Goal: Task Accomplishment & Management: Complete application form

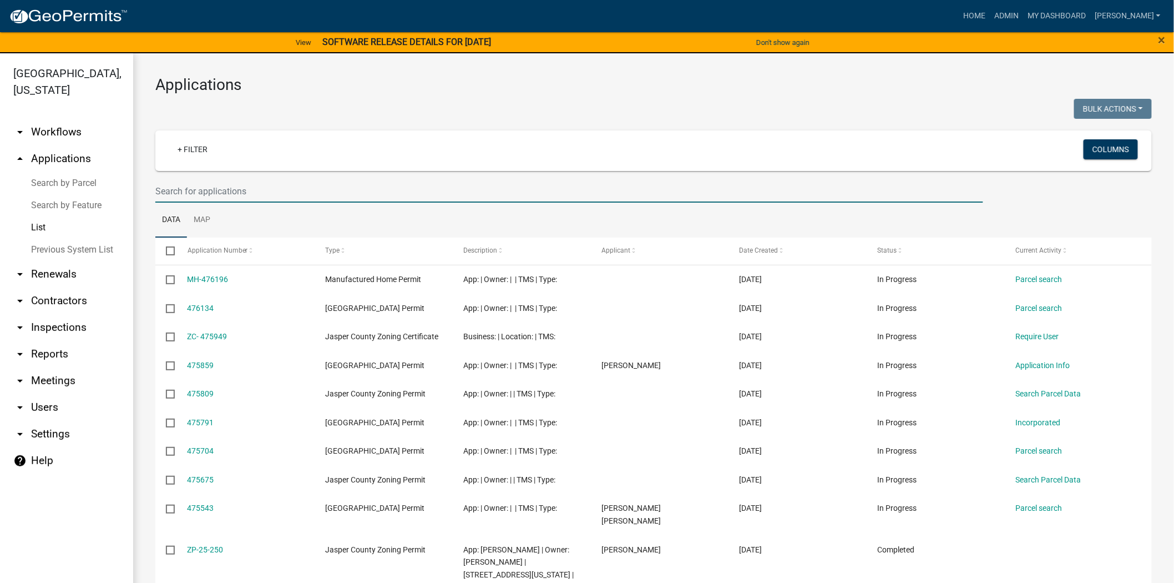
click at [191, 189] on input "text" at bounding box center [569, 191] width 828 height 23
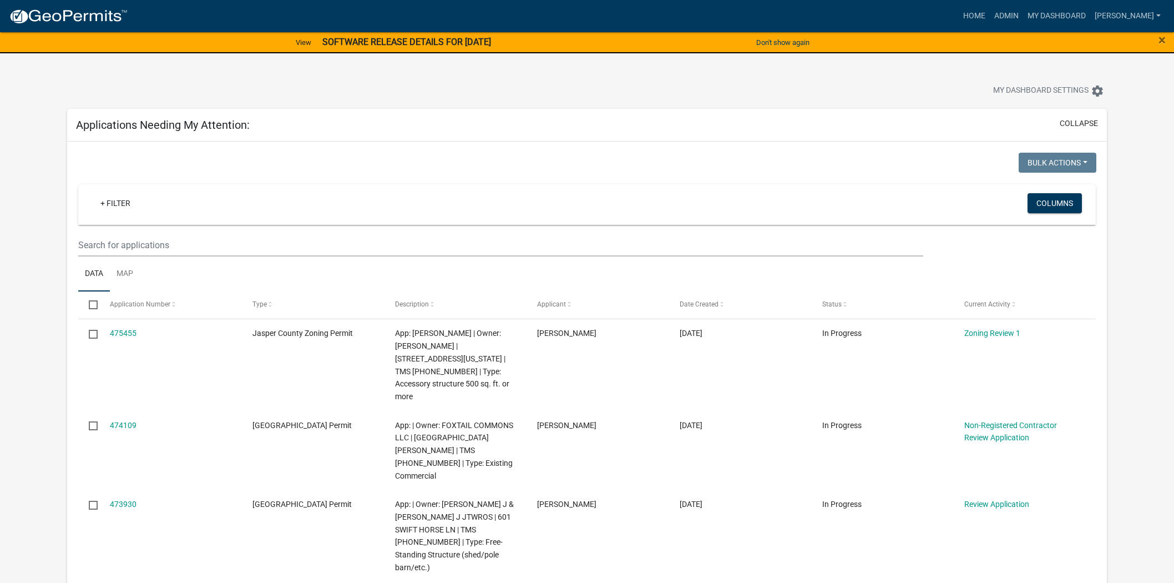
scroll to position [123, 0]
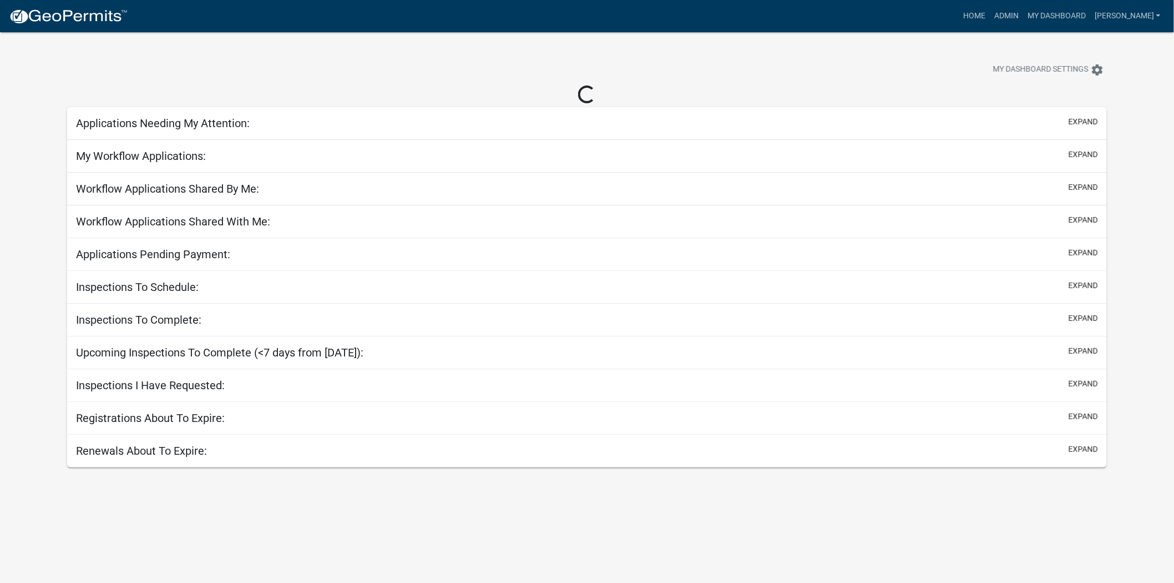
select select "2: 50"
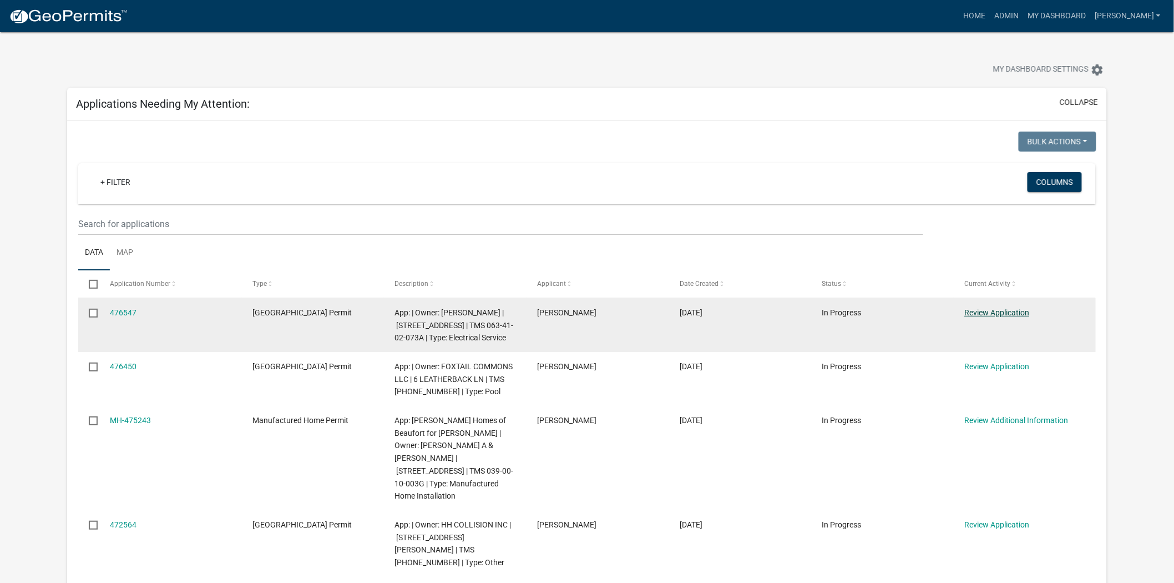
click at [980, 315] on link "Review Application" at bounding box center [997, 312] width 65 height 9
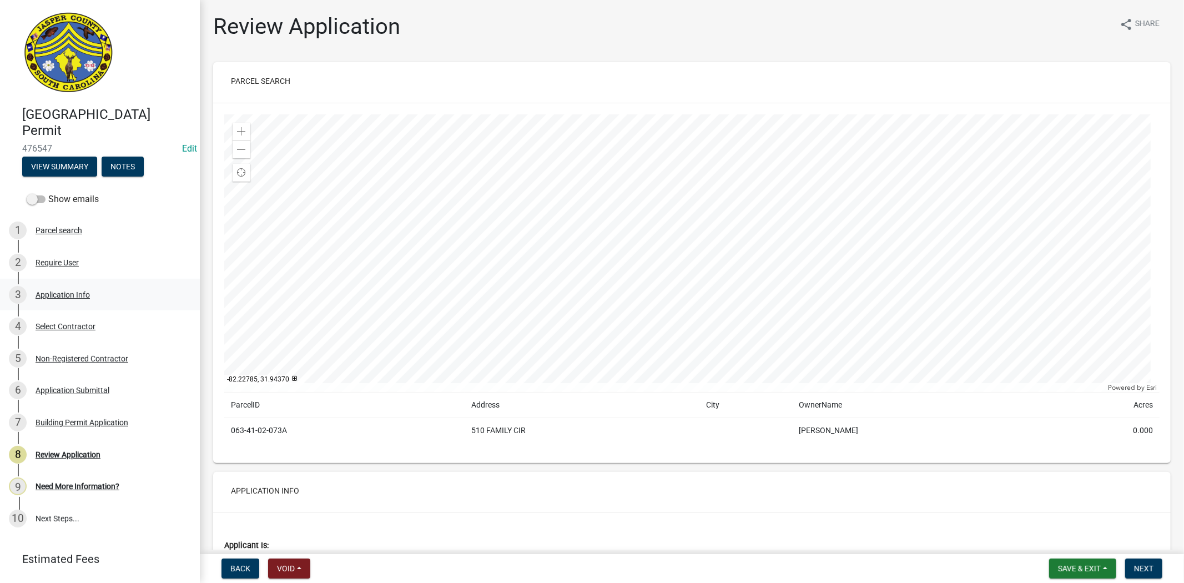
click at [104, 293] on div "3 Application Info" at bounding box center [95, 295] width 173 height 18
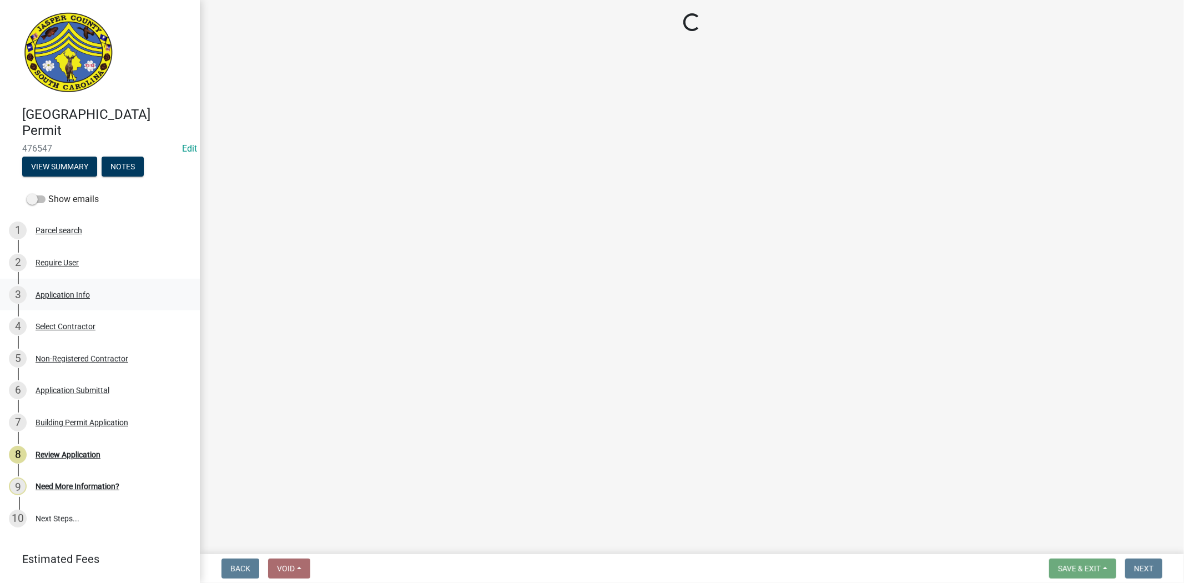
select select "83a29df9-b3ca-487b-b3ec-56d88b03b1fe"
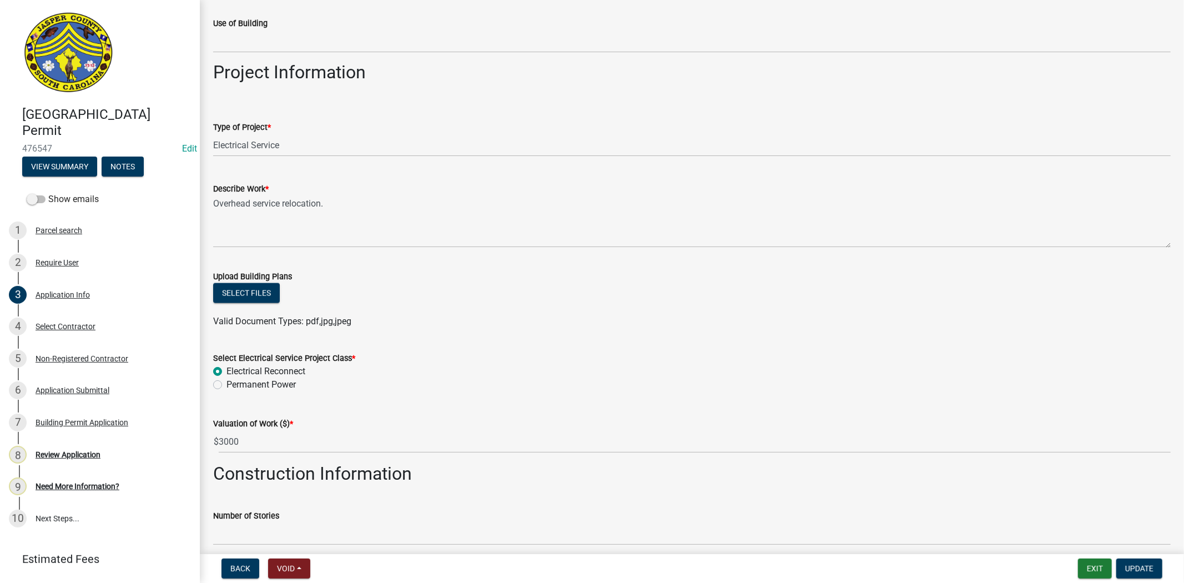
scroll to position [1105, 0]
click at [42, 326] on div "Select Contractor" at bounding box center [66, 326] width 60 height 8
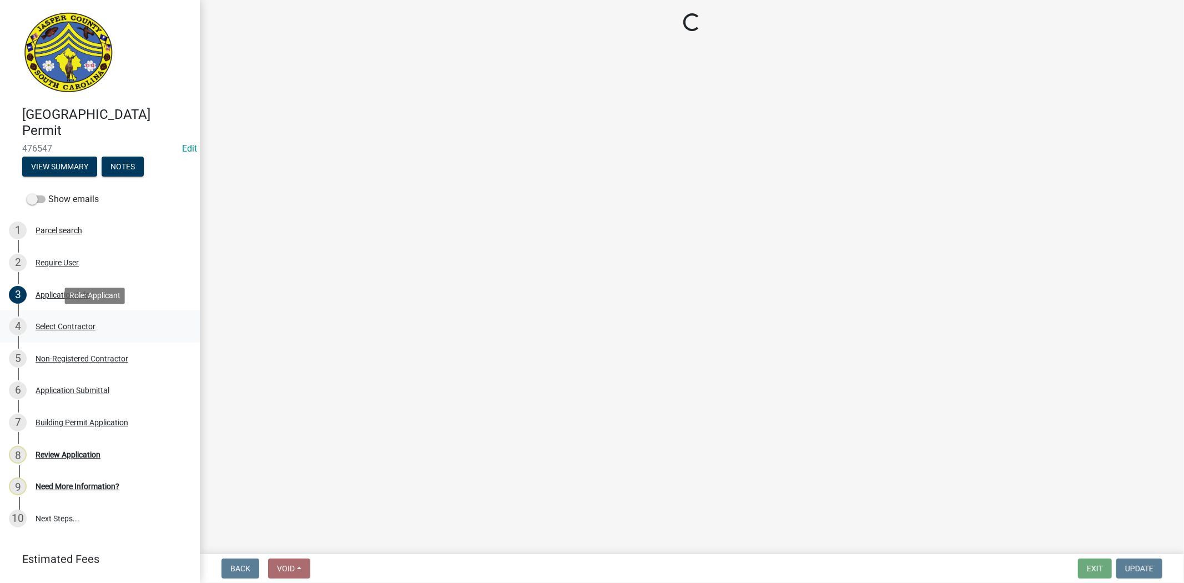
scroll to position [0, 0]
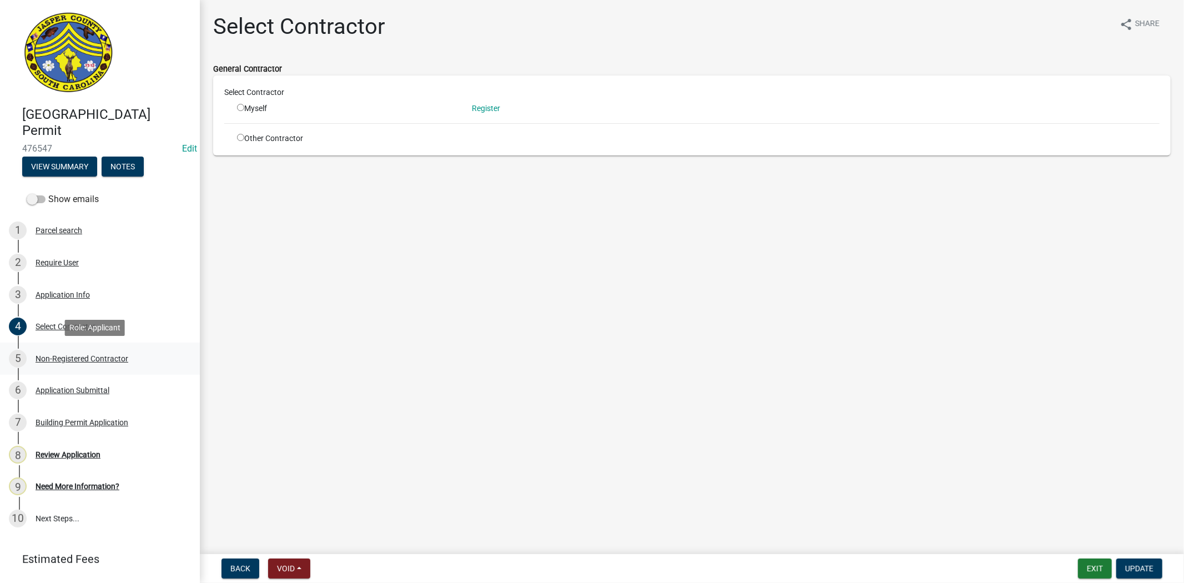
click at [68, 351] on div "5 Non-Registered Contractor" at bounding box center [95, 359] width 173 height 18
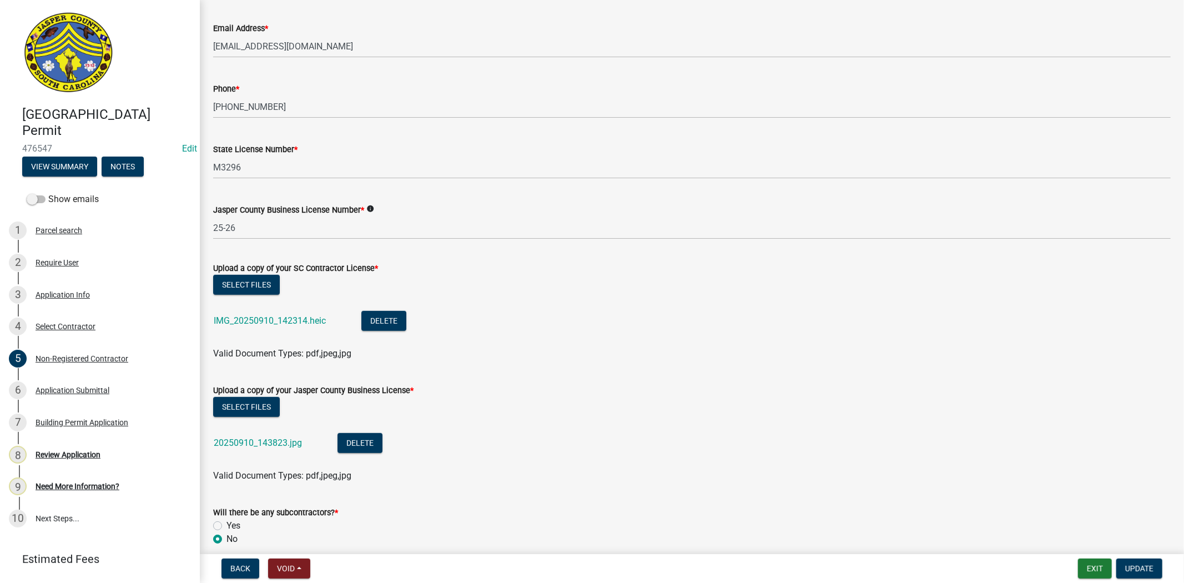
scroll to position [431, 0]
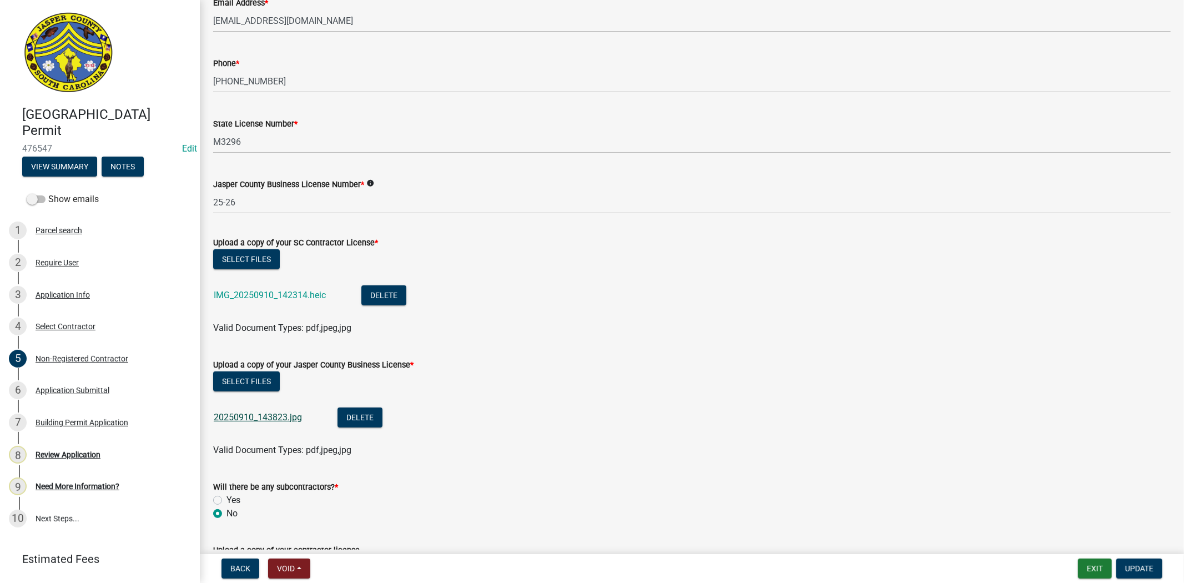
click at [236, 419] on link "20250910_143823.jpg" at bounding box center [258, 417] width 88 height 11
drag, startPoint x: 253, startPoint y: 213, endPoint x: 257, endPoint y: 208, distance: 6.8
click at [257, 209] on wm-data-entity-input "Jasper County Business License Number * info 25-26" at bounding box center [691, 192] width 957 height 60
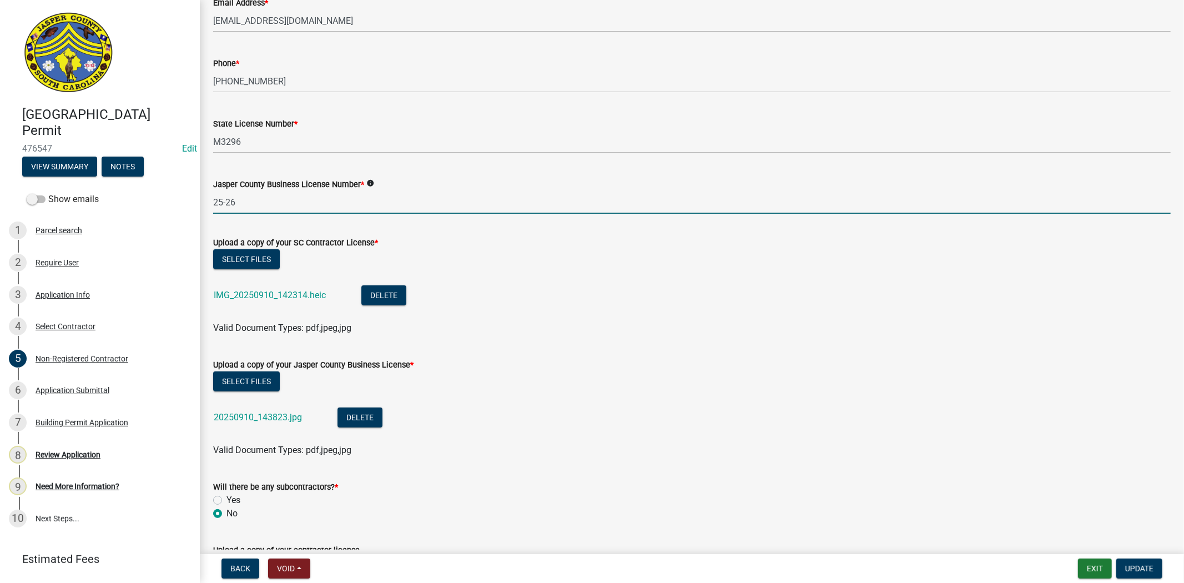
click at [258, 206] on input "25-26" at bounding box center [691, 202] width 957 height 23
type input "2"
type input "8506"
click at [1142, 565] on span "Update" at bounding box center [1139, 568] width 28 height 9
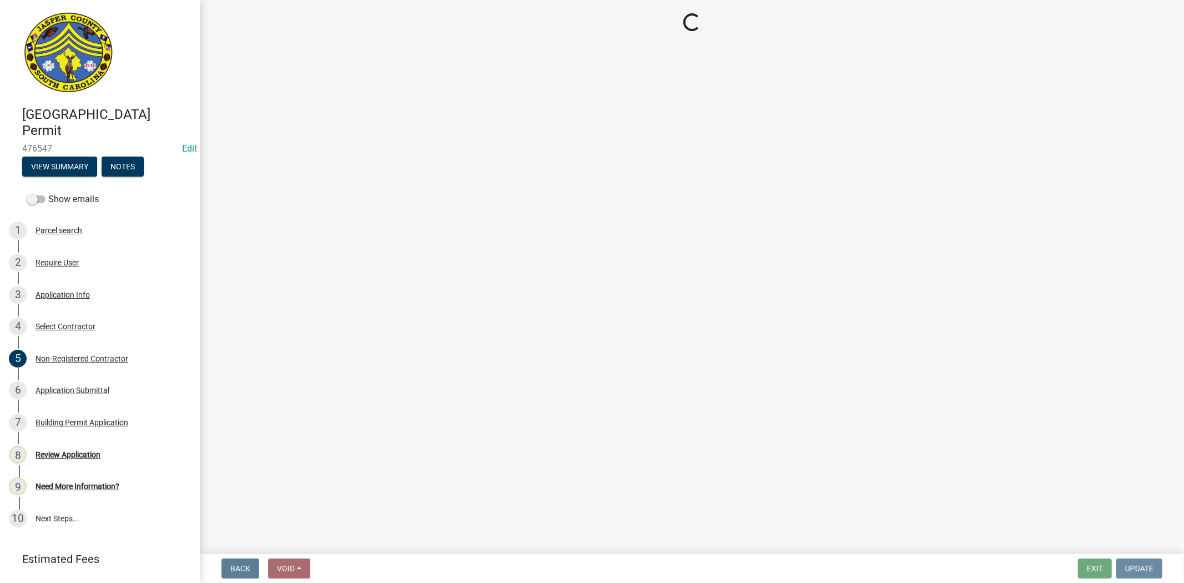
scroll to position [0, 0]
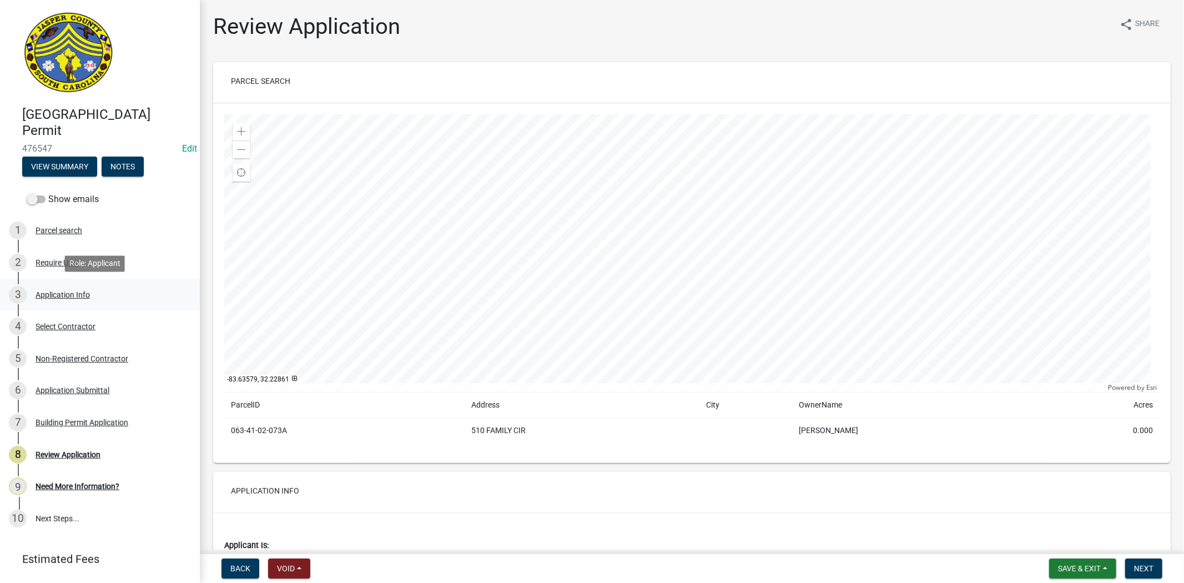
click at [102, 298] on div "3 Application Info" at bounding box center [95, 295] width 173 height 18
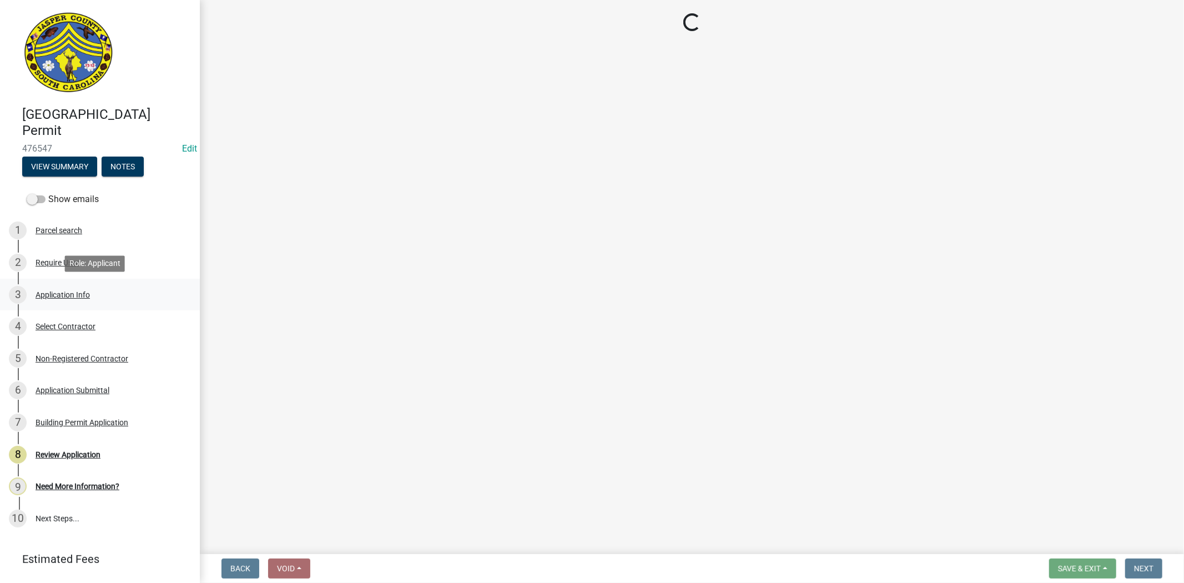
select select "83a29df9-b3ca-487b-b3ec-56d88b03b1fe"
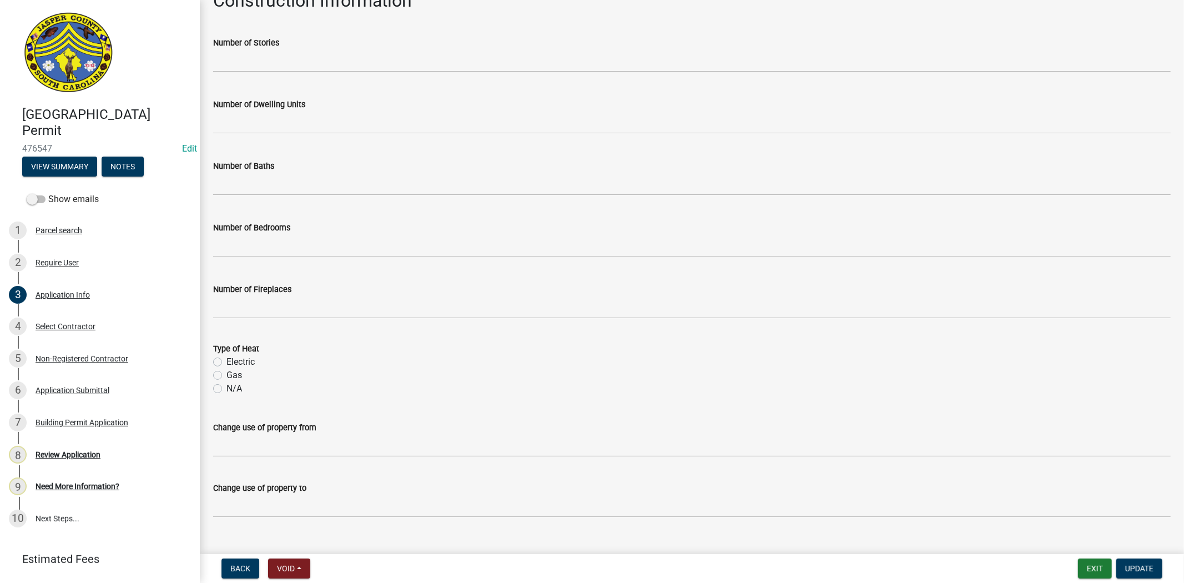
scroll to position [1597, 0]
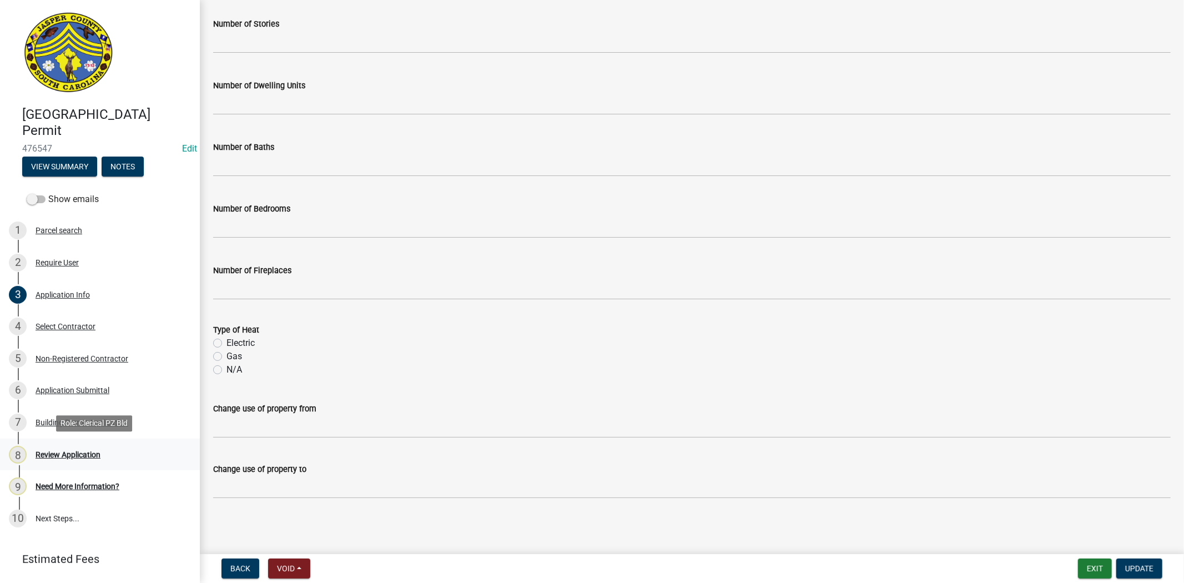
click at [74, 463] on link "8 Review Application" at bounding box center [100, 454] width 200 height 32
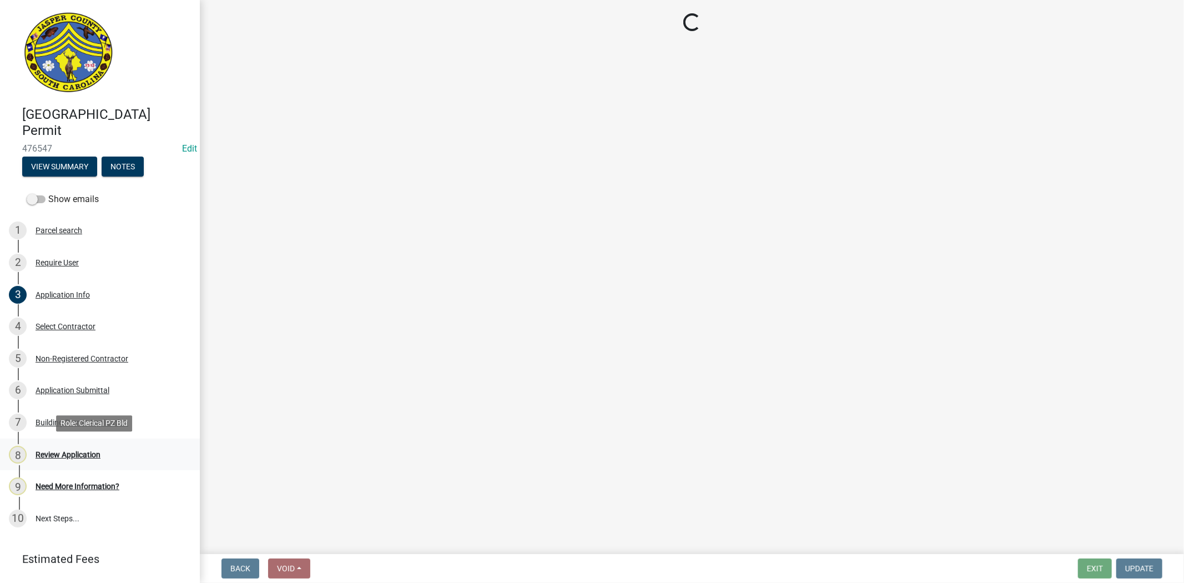
scroll to position [0, 0]
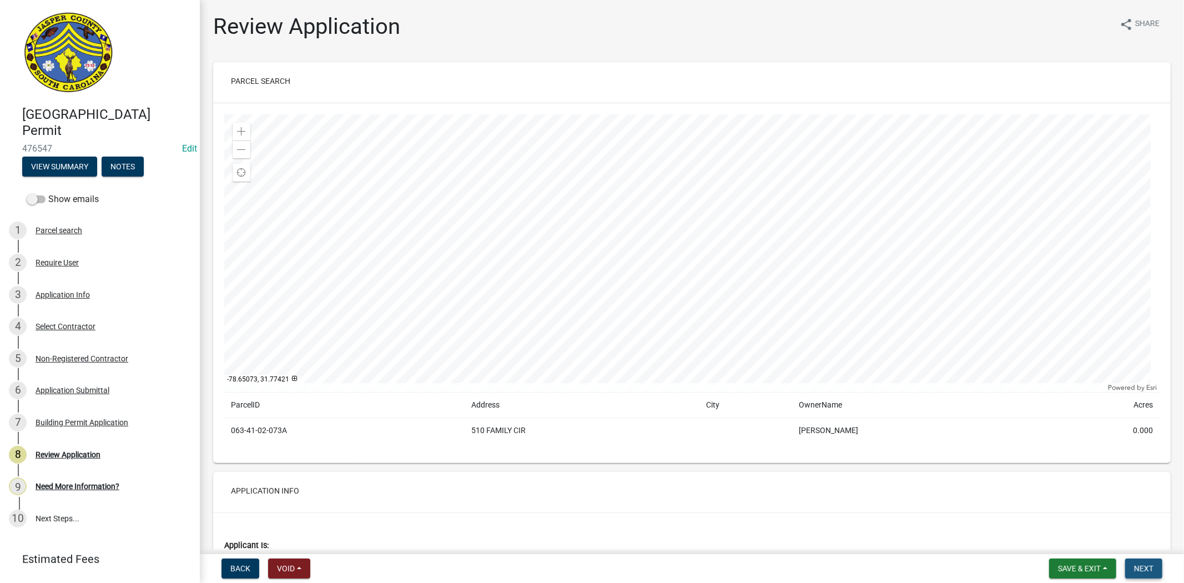
click at [1152, 564] on span "Next" at bounding box center [1143, 568] width 19 height 9
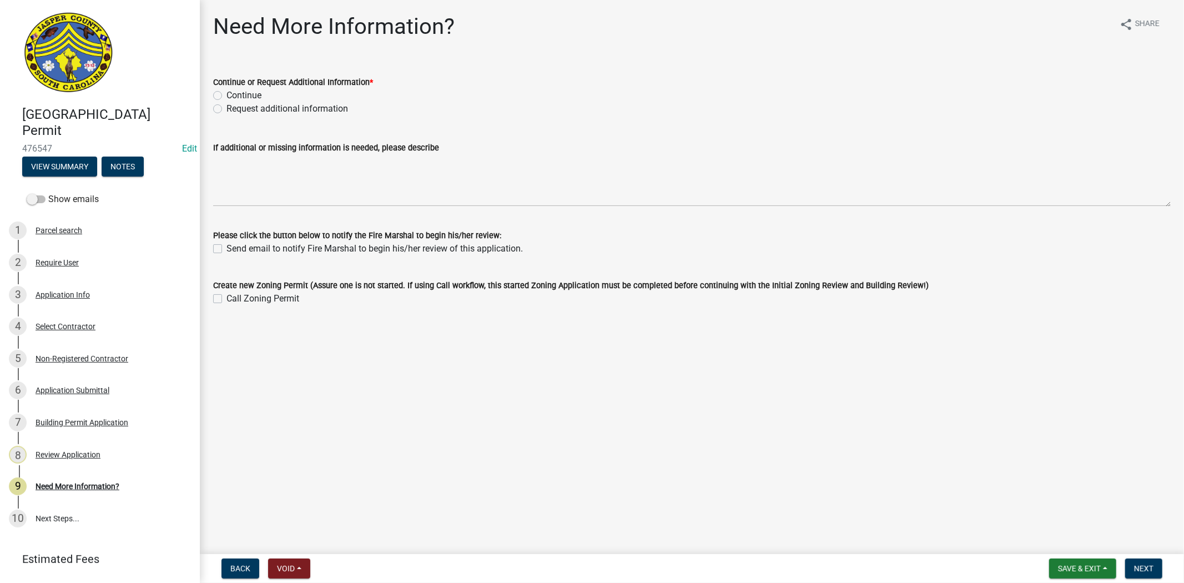
click at [226, 93] on label "Continue" at bounding box center [243, 95] width 35 height 13
click at [226, 93] on input "Continue" at bounding box center [229, 92] width 7 height 7
radio input "true"
click at [1143, 572] on button "Next" at bounding box center [1143, 568] width 37 height 20
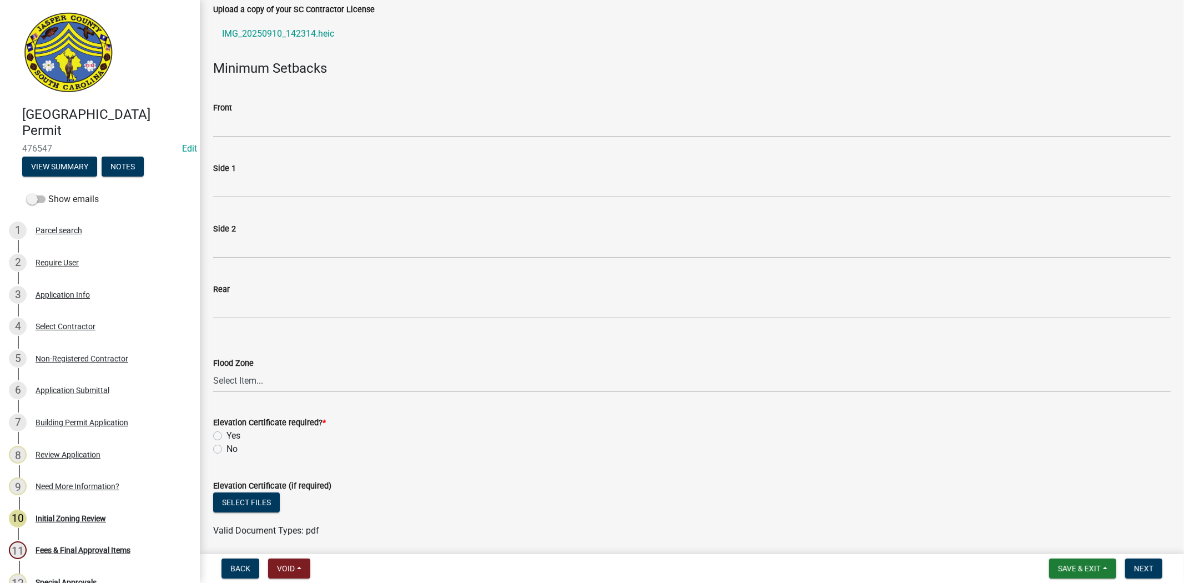
scroll to position [308, 0]
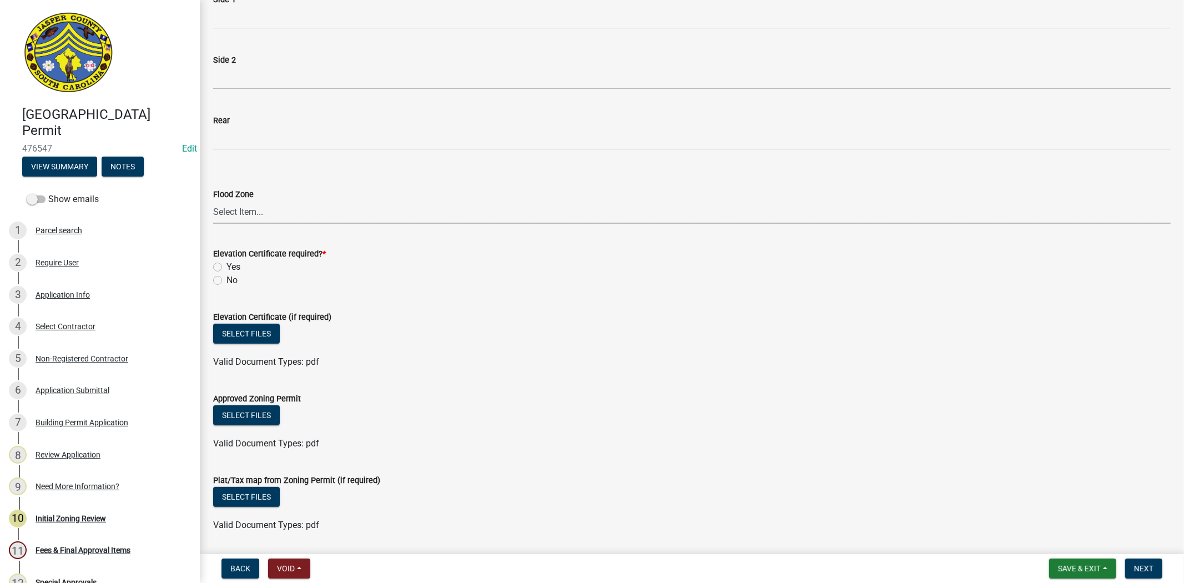
click at [246, 212] on select "Select Item... A AE X Shaded X N/A" at bounding box center [691, 212] width 957 height 23
click at [213, 201] on select "Select Item... A AE X Shaded X N/A" at bounding box center [691, 212] width 957 height 23
select select "ce624d28-693e-44a6-9022-b5351fe15fcb"
click at [226, 278] on label "No" at bounding box center [231, 280] width 11 height 13
click at [226, 278] on input "No" at bounding box center [229, 277] width 7 height 7
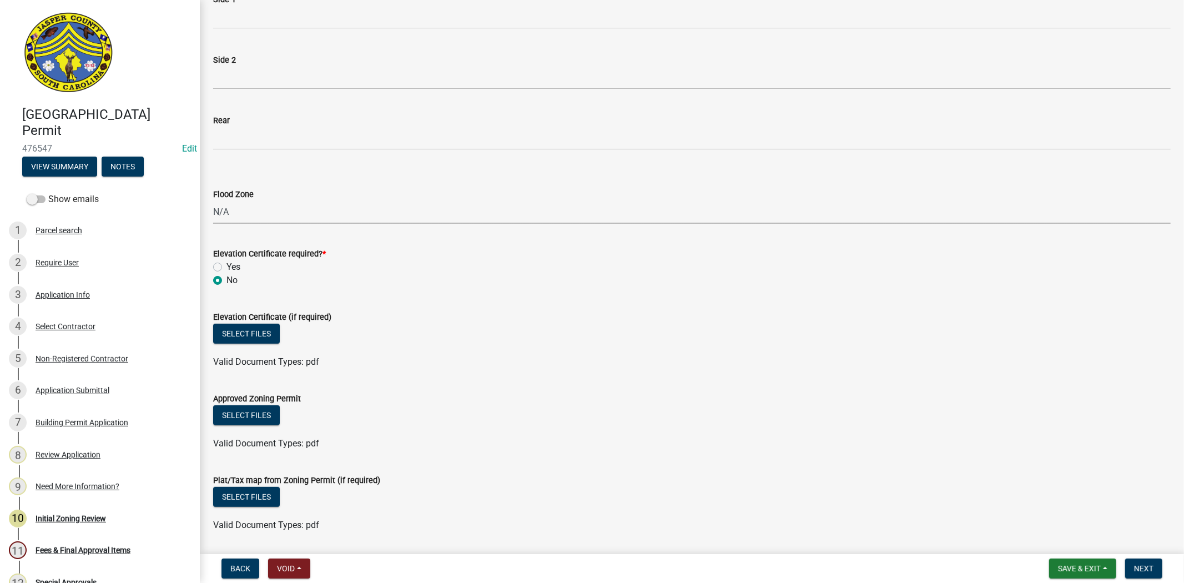
radio input "true"
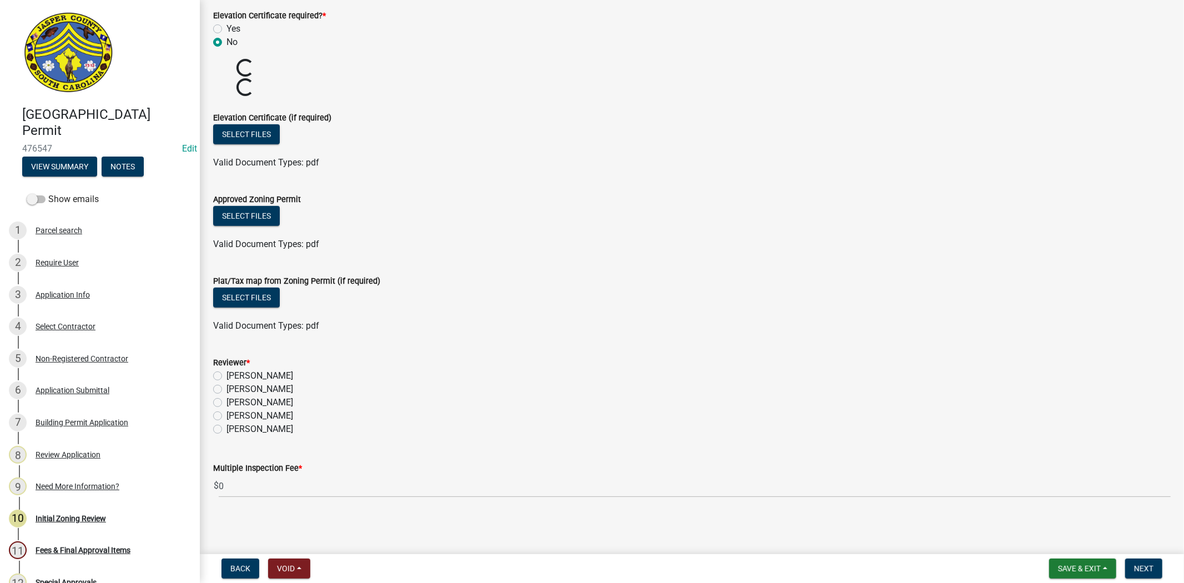
scroll to position [547, 0]
click at [226, 374] on label "Ciara Chapman" at bounding box center [259, 375] width 67 height 13
click at [226, 374] on input "Ciara Chapman" at bounding box center [229, 372] width 7 height 7
radio input "true"
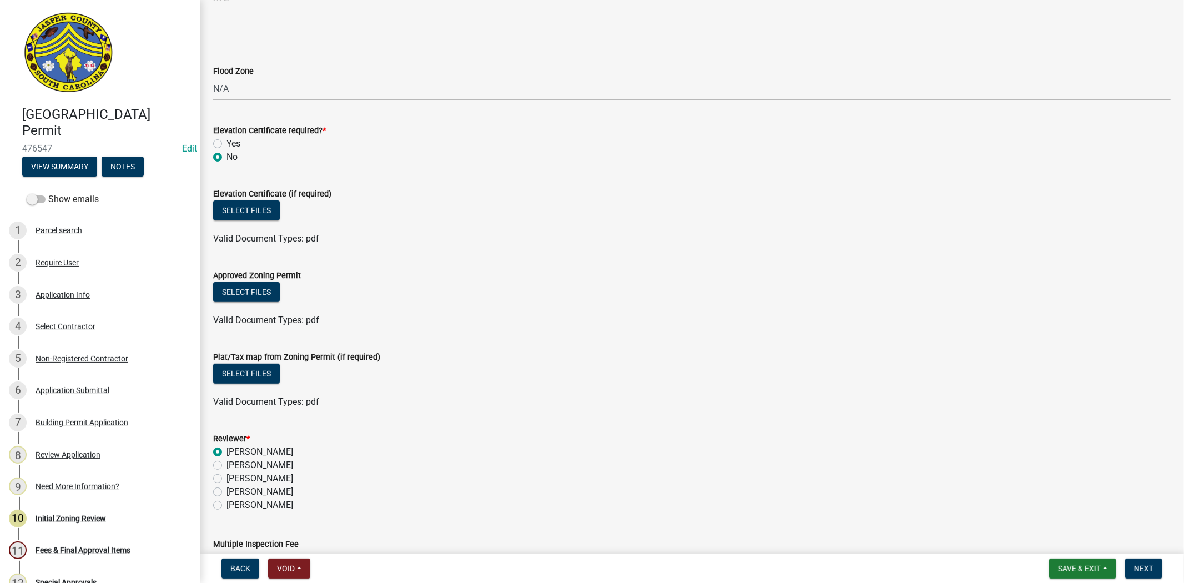
scroll to position [508, 0]
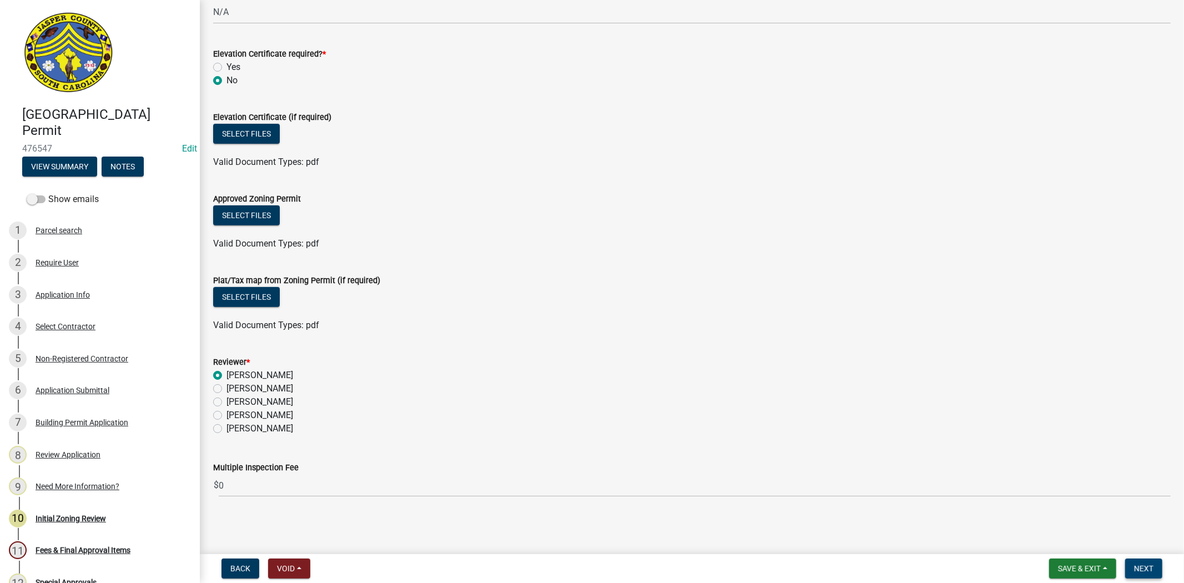
click at [1136, 564] on span "Next" at bounding box center [1143, 568] width 19 height 9
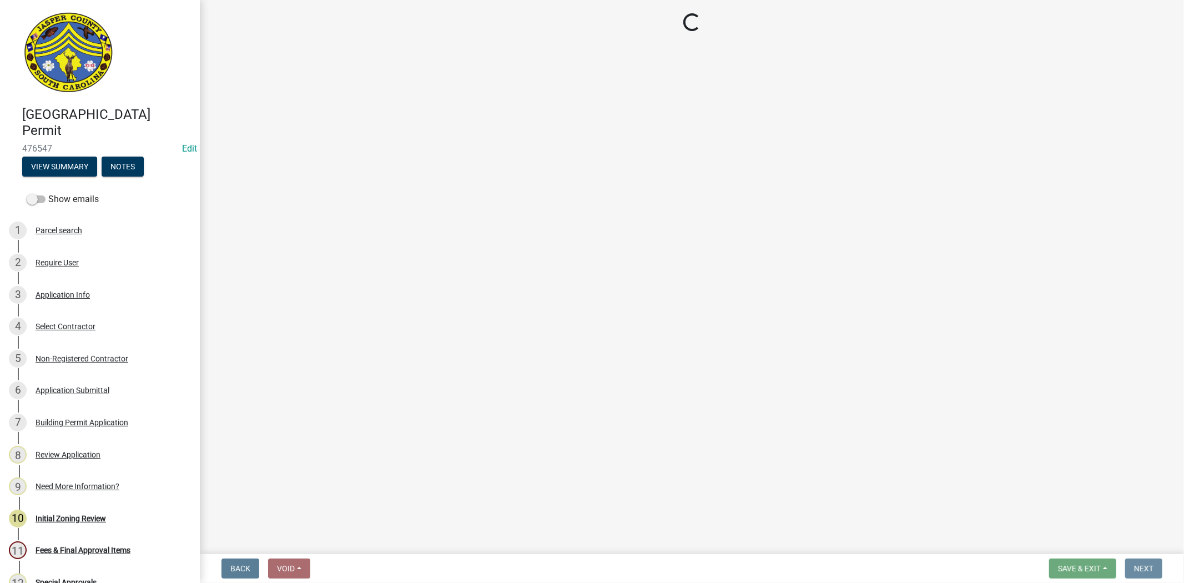
scroll to position [0, 0]
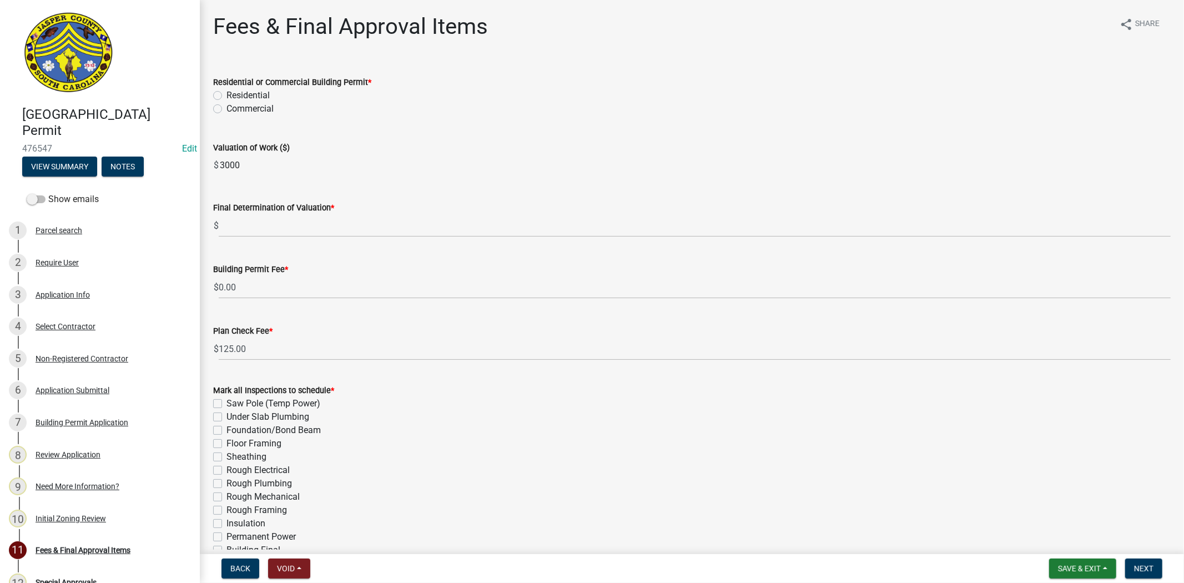
click at [226, 95] on label "Residential" at bounding box center [247, 95] width 43 height 13
click at [226, 95] on input "Residential" at bounding box center [229, 92] width 7 height 7
radio input "true"
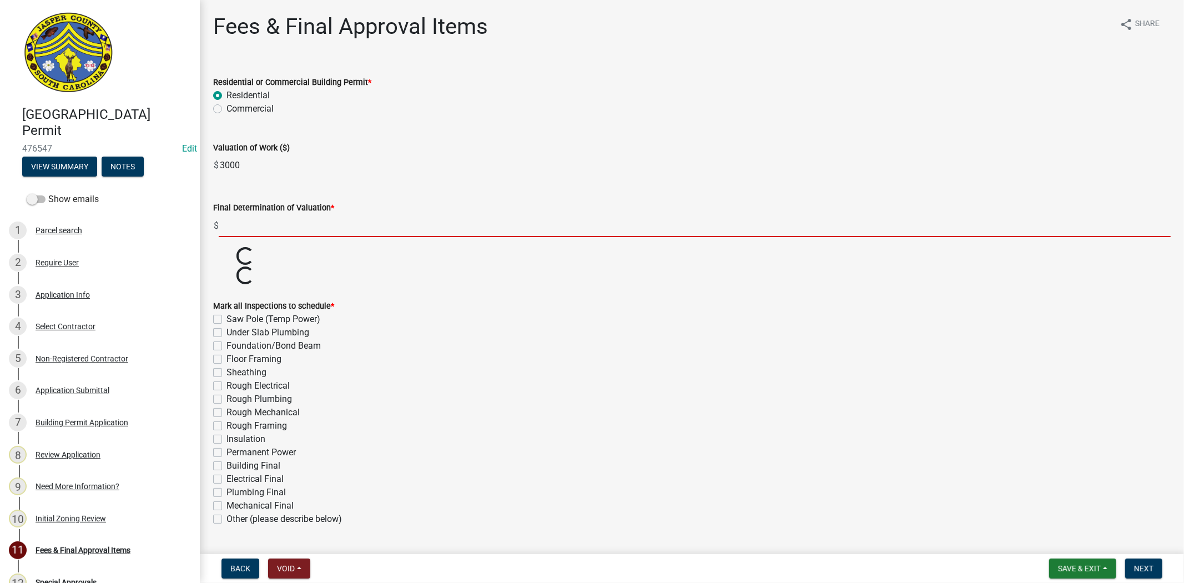
click at [223, 224] on input "text" at bounding box center [695, 225] width 952 height 23
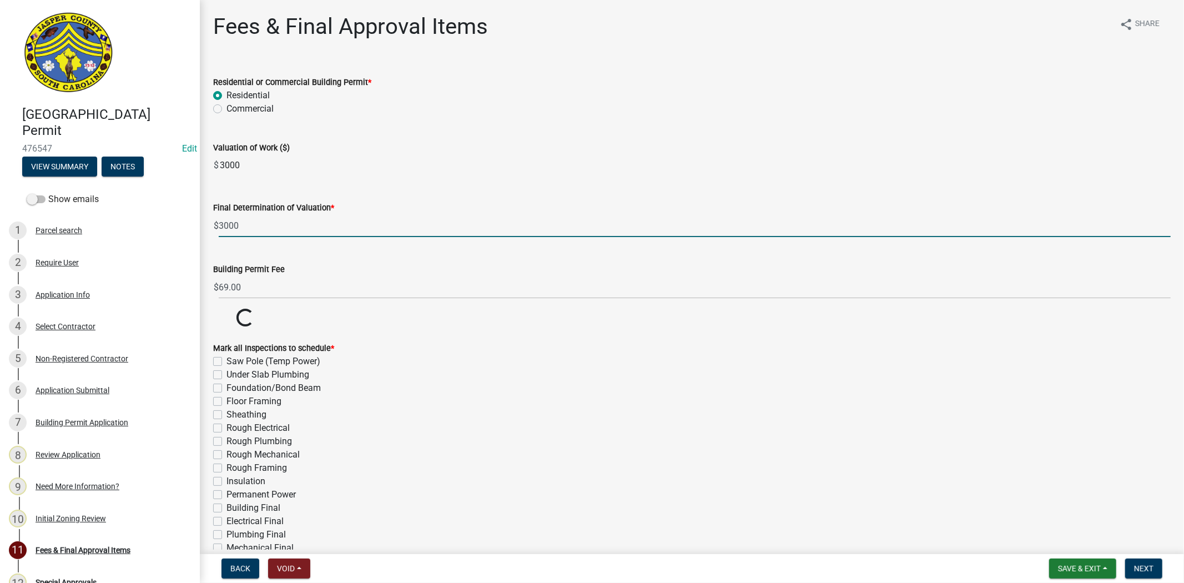
type input "3000"
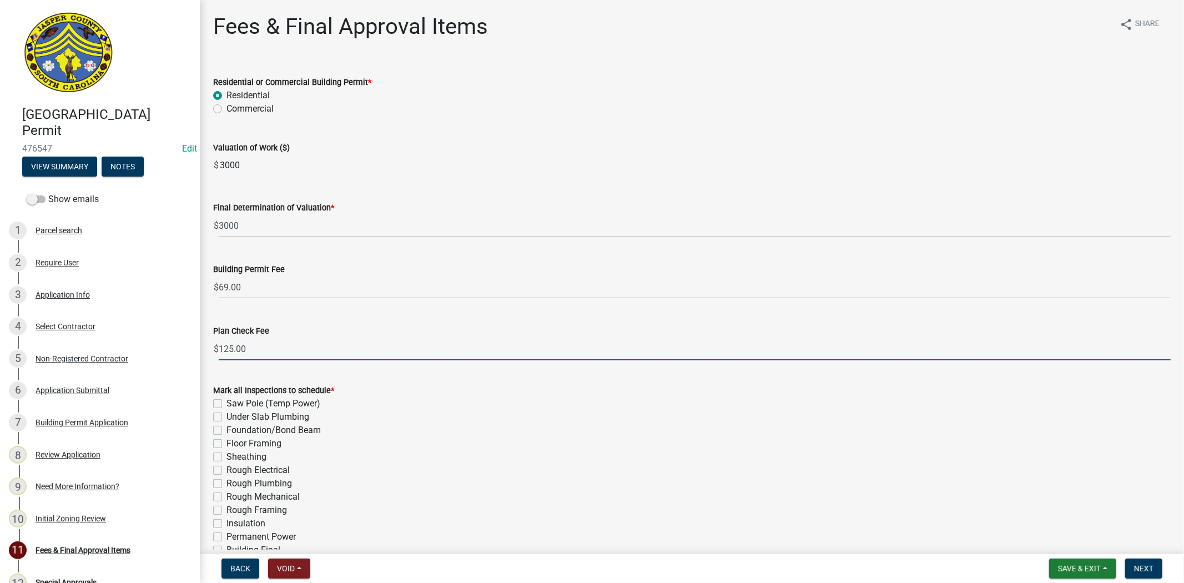
type input "80.00"
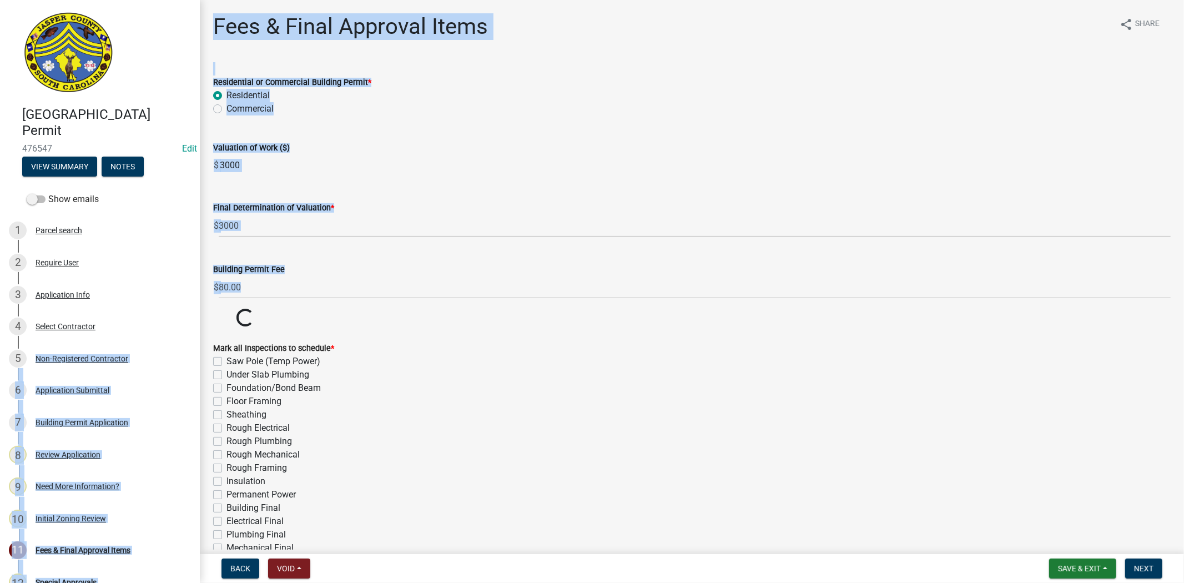
drag, startPoint x: 251, startPoint y: 342, endPoint x: 193, endPoint y: 353, distance: 59.3
click at [387, 307] on wm-data-entity-input "Building Permit Fee $ 80.00" at bounding box center [691, 278] width 957 height 62
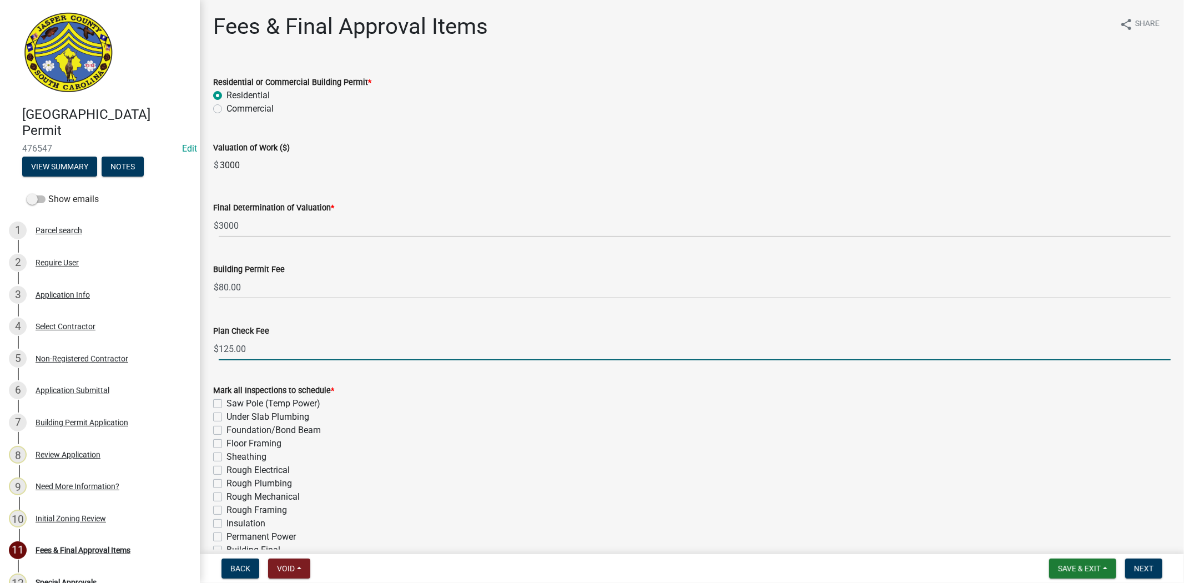
drag, startPoint x: 258, startPoint y: 348, endPoint x: 215, endPoint y: 346, distance: 42.8
click at [215, 346] on div "$ 125.00" at bounding box center [691, 348] width 957 height 23
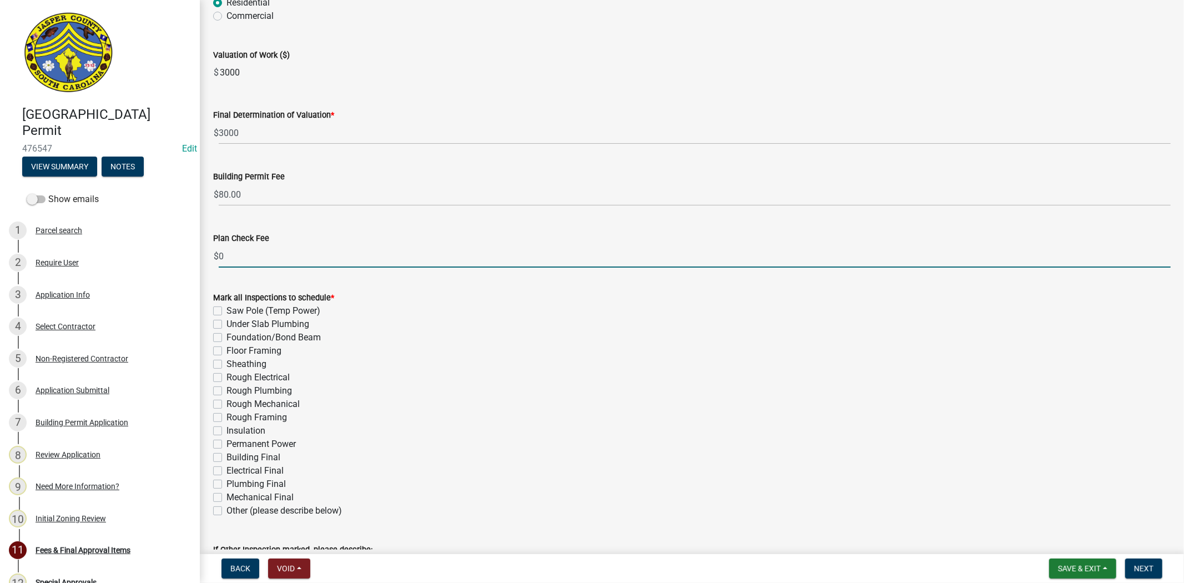
scroll to position [174, 0]
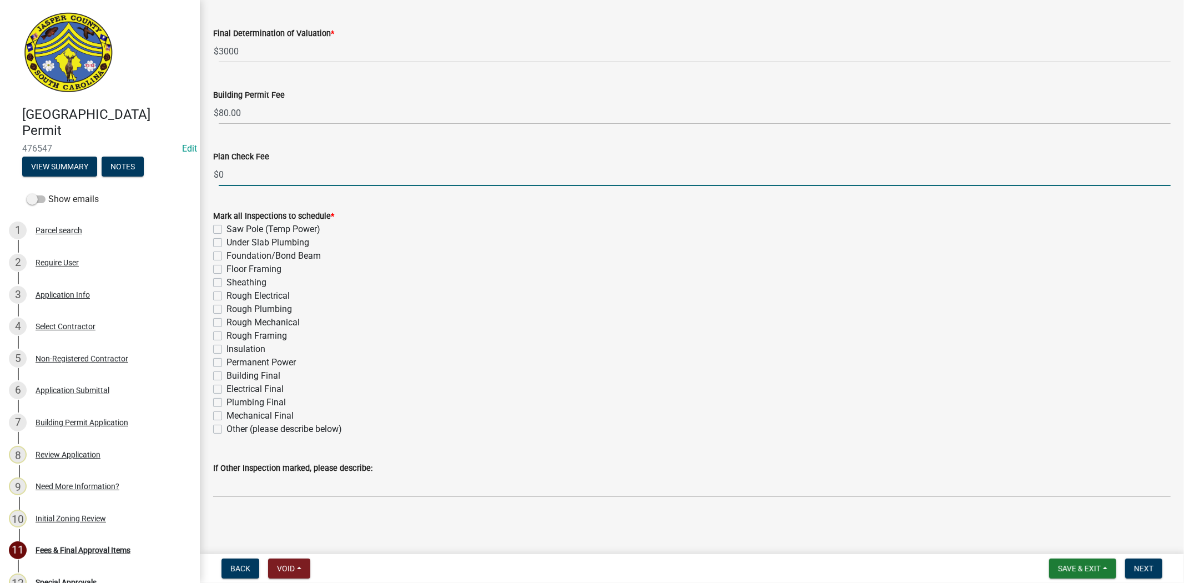
type input "0"
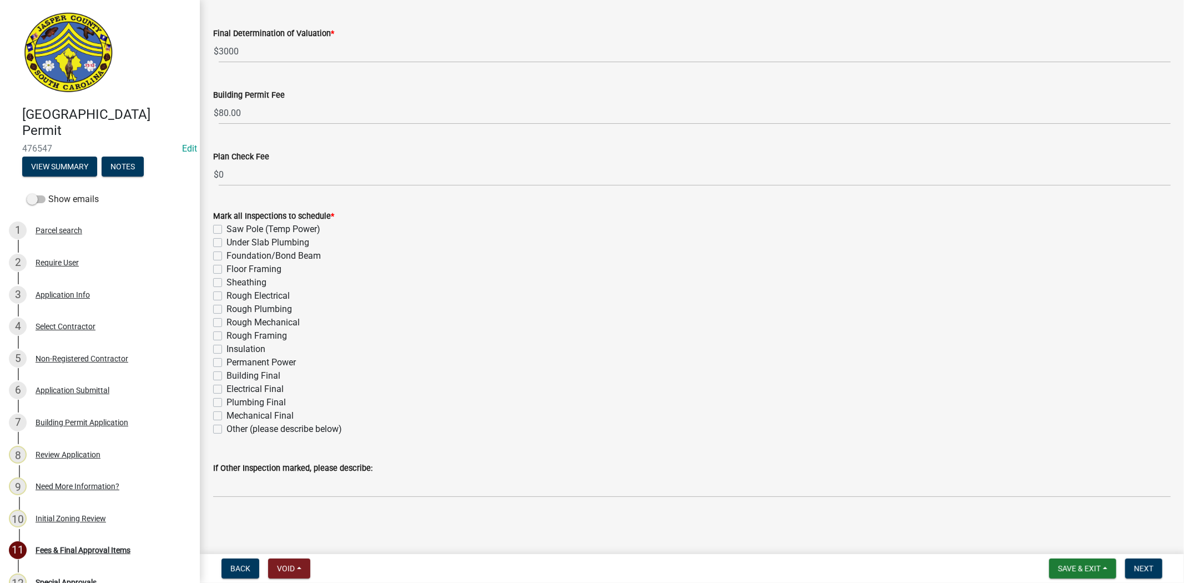
click at [226, 363] on label "Permanent Power" at bounding box center [260, 362] width 69 height 13
click at [226, 363] on input "Permanent Power" at bounding box center [229, 359] width 7 height 7
checkbox input "true"
checkbox input "false"
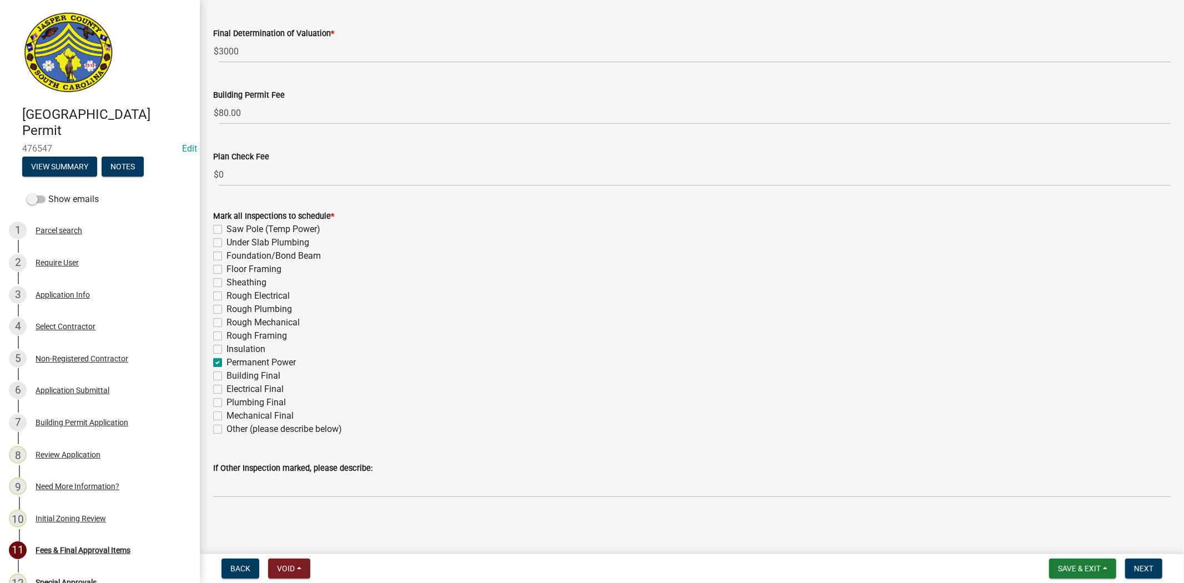
checkbox input "false"
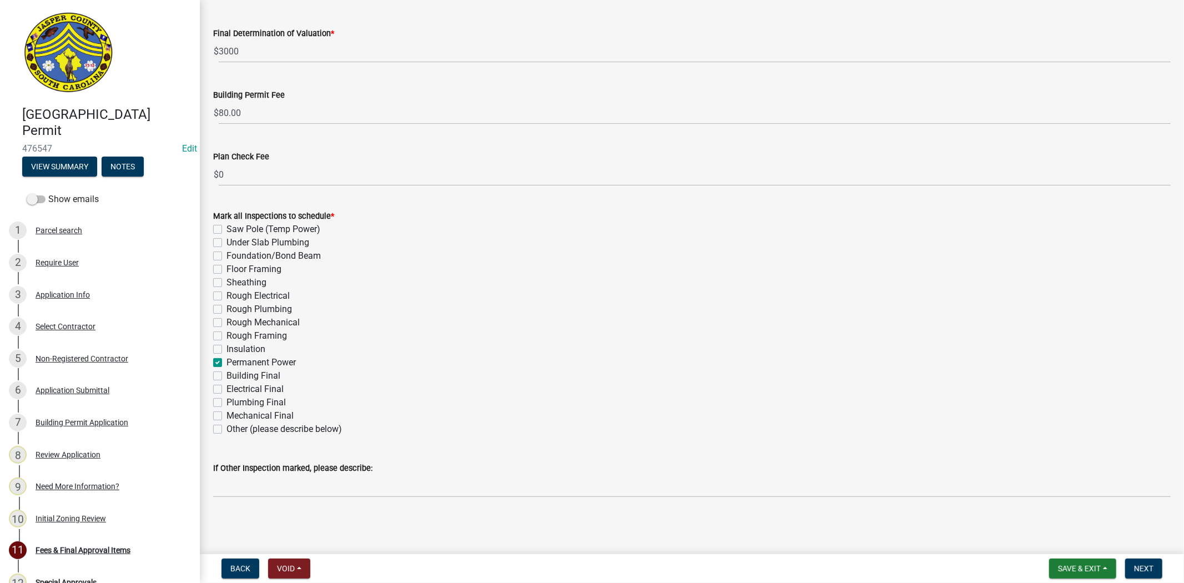
checkbox input "false"
checkbox input "true"
checkbox input "false"
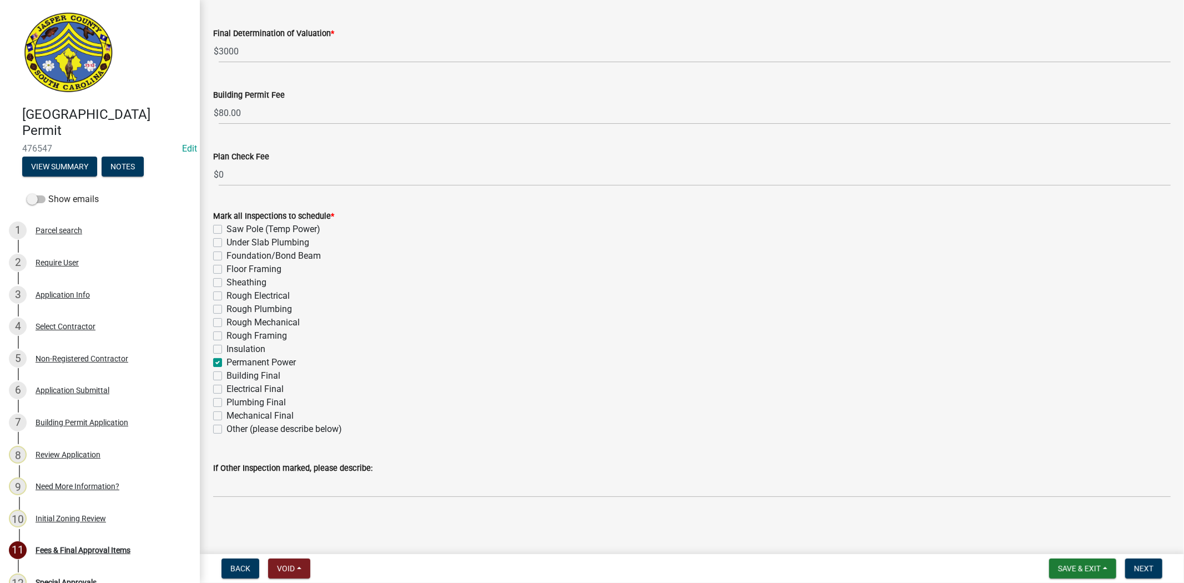
checkbox input "false"
click at [1149, 564] on span "Next" at bounding box center [1143, 568] width 19 height 9
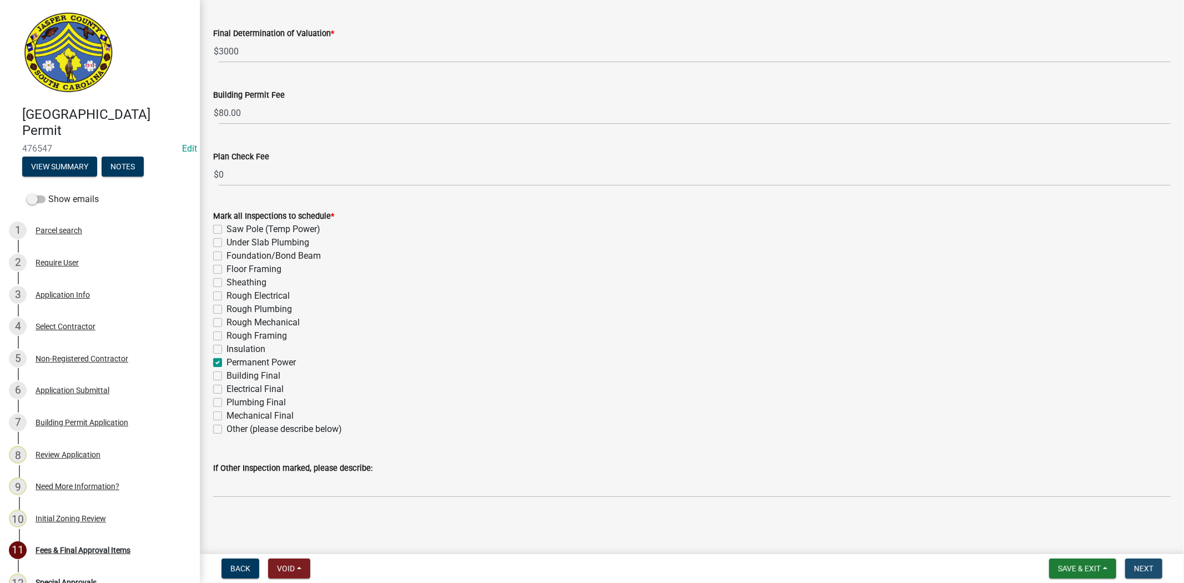
scroll to position [0, 0]
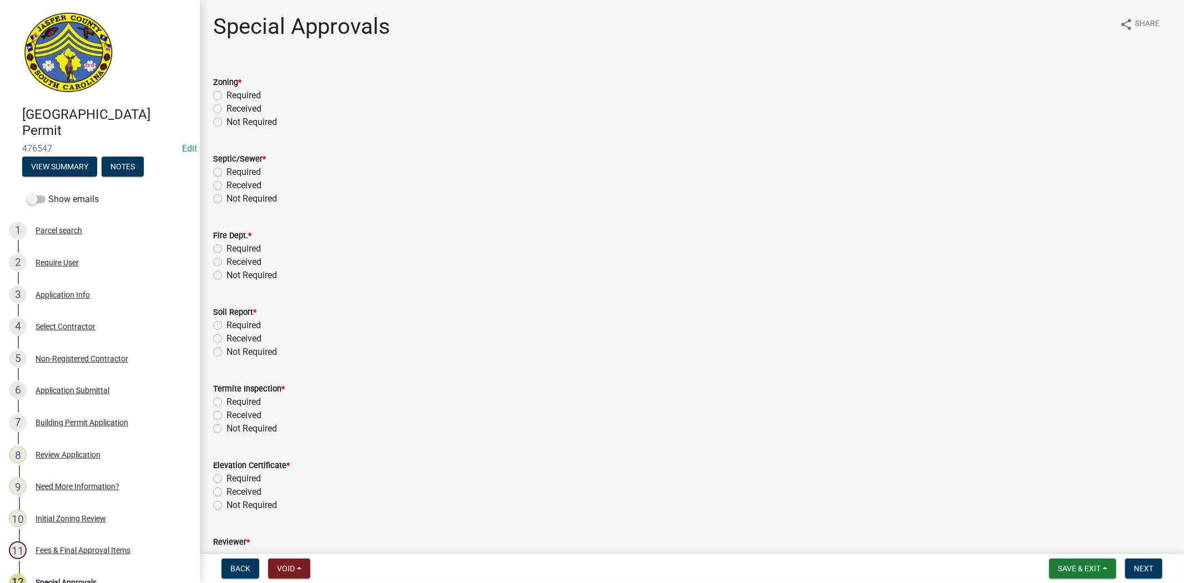
click at [226, 121] on label "Not Required" at bounding box center [251, 121] width 51 height 13
click at [226, 121] on input "Not Required" at bounding box center [229, 118] width 7 height 7
radio input "true"
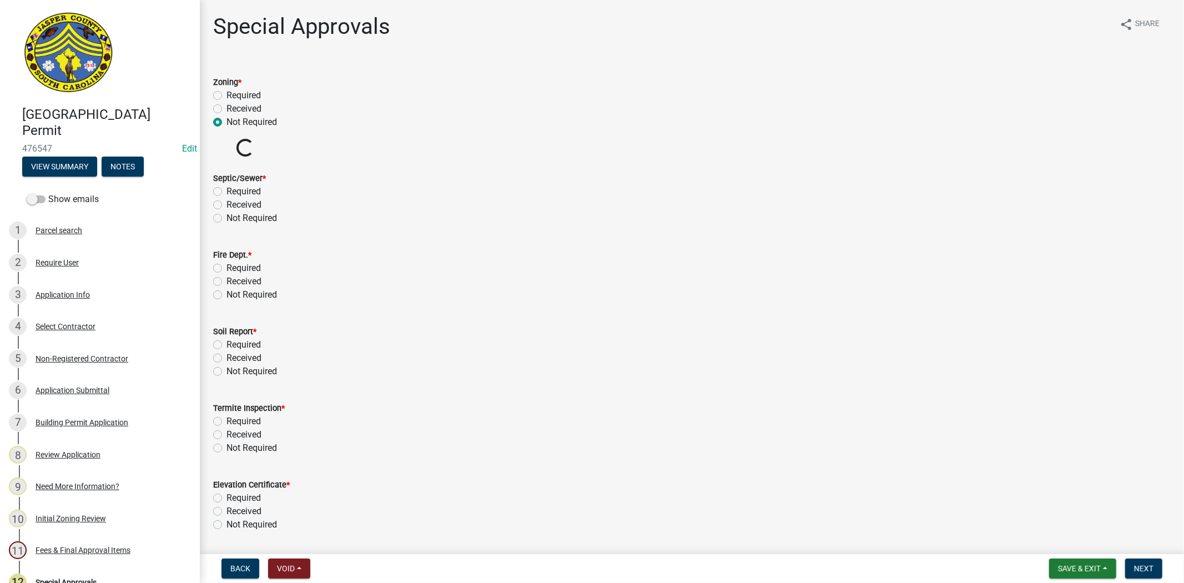
click at [226, 219] on label "Not Required" at bounding box center [251, 217] width 51 height 13
click at [226, 219] on input "Not Required" at bounding box center [229, 214] width 7 height 7
radio input "true"
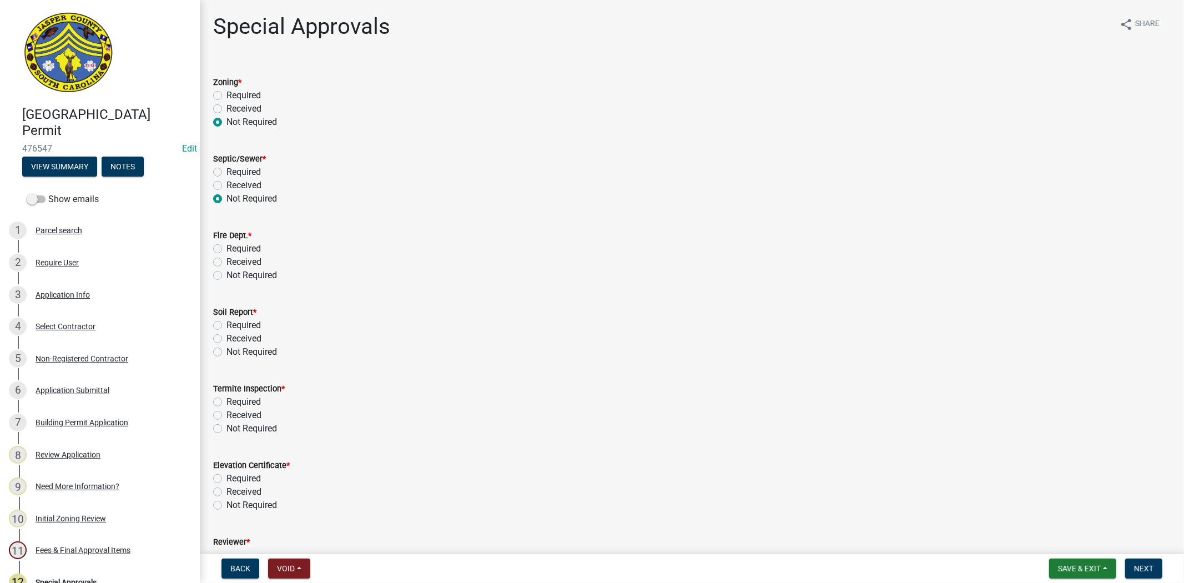
click at [226, 276] on label "Not Required" at bounding box center [251, 275] width 51 height 13
click at [226, 276] on input "Not Required" at bounding box center [229, 272] width 7 height 7
radio input "true"
click at [226, 352] on label "Not Required" at bounding box center [251, 351] width 51 height 13
click at [226, 352] on input "Not Required" at bounding box center [229, 348] width 7 height 7
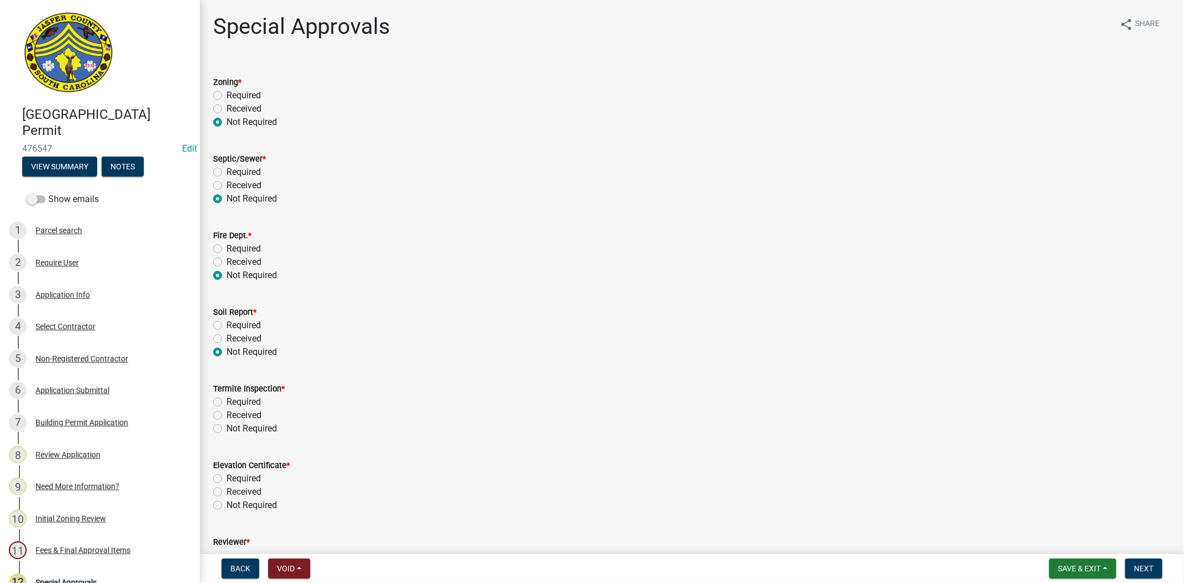
radio input "true"
click at [226, 427] on label "Not Required" at bounding box center [251, 428] width 51 height 13
click at [226, 427] on input "Not Required" at bounding box center [229, 425] width 7 height 7
radio input "true"
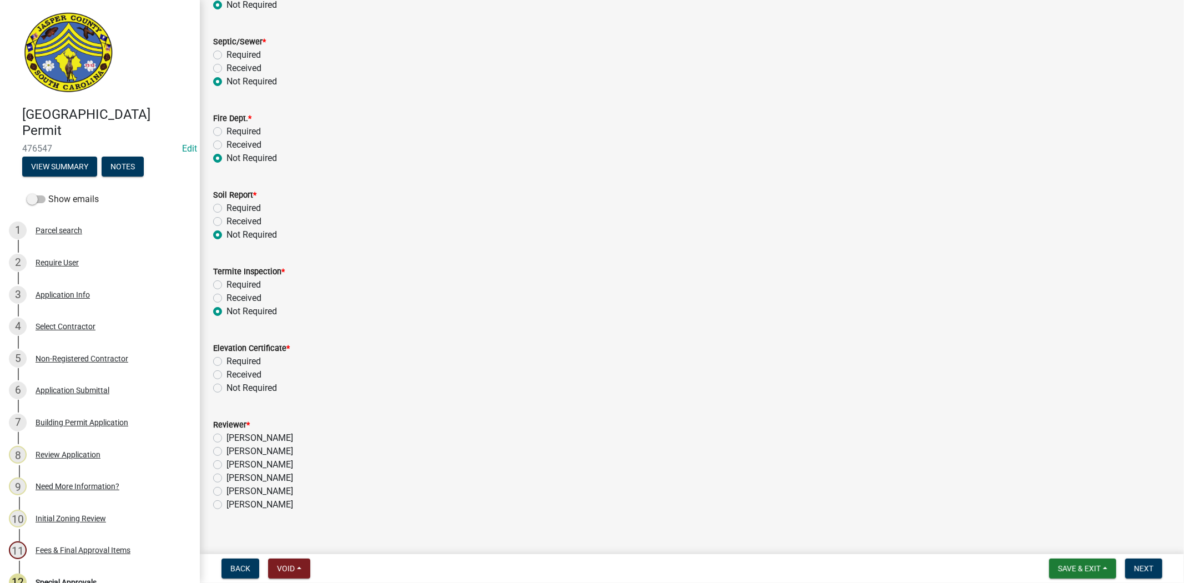
scroll to position [132, 0]
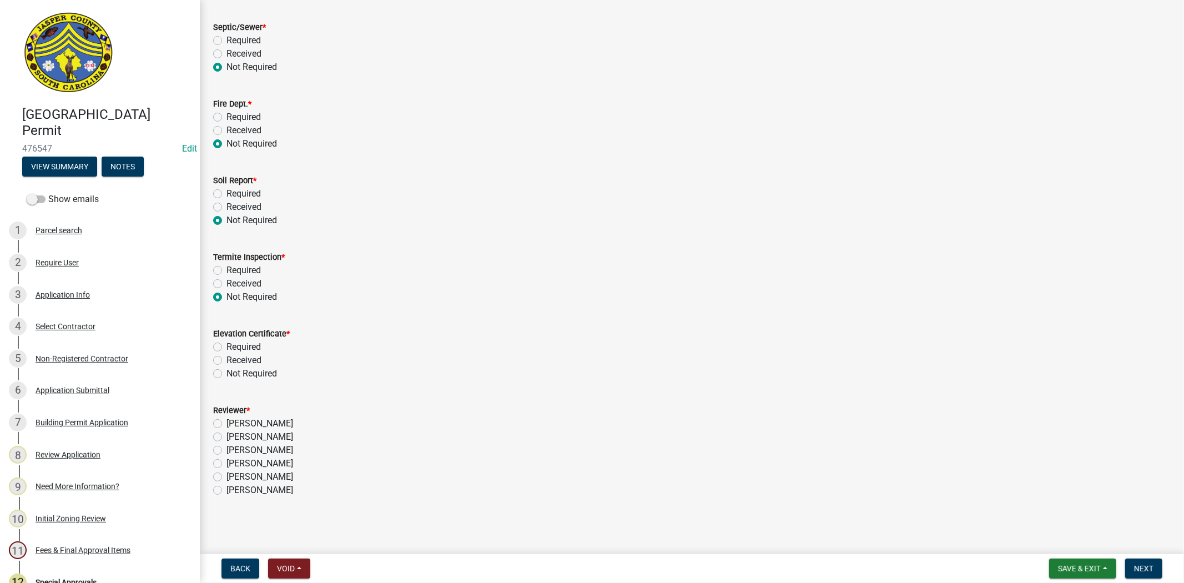
click at [226, 374] on label "Not Required" at bounding box center [251, 373] width 51 height 13
click at [226, 374] on input "Not Required" at bounding box center [229, 370] width 7 height 7
radio input "true"
click at [226, 462] on label "Ciara Chapman" at bounding box center [259, 463] width 67 height 13
click at [226, 462] on input "Ciara Chapman" at bounding box center [229, 460] width 7 height 7
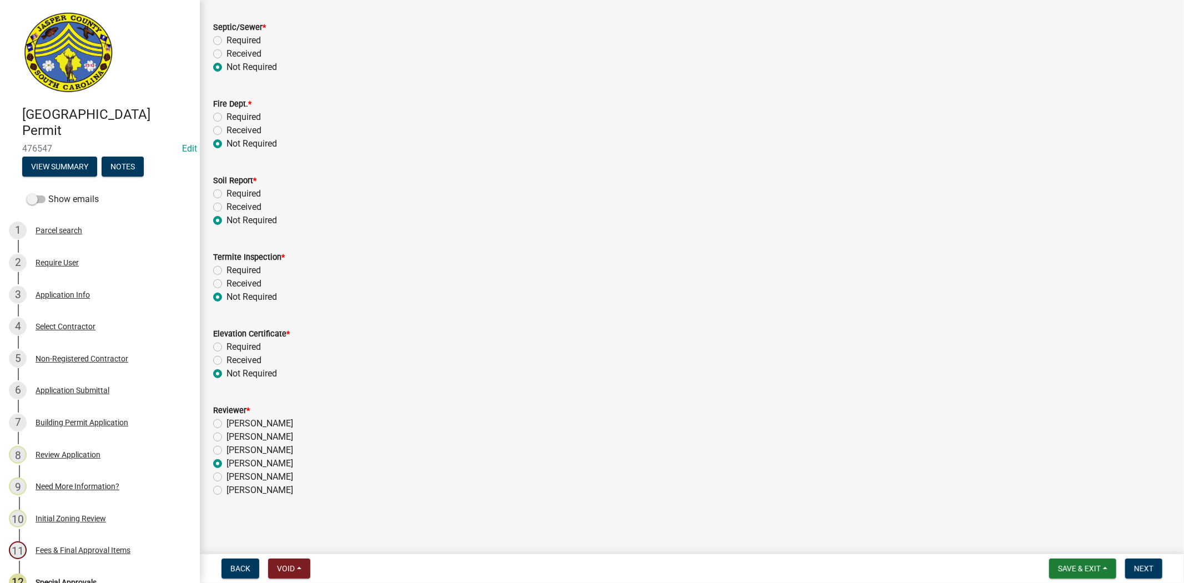
radio input "true"
click at [1145, 569] on span "Next" at bounding box center [1143, 568] width 19 height 9
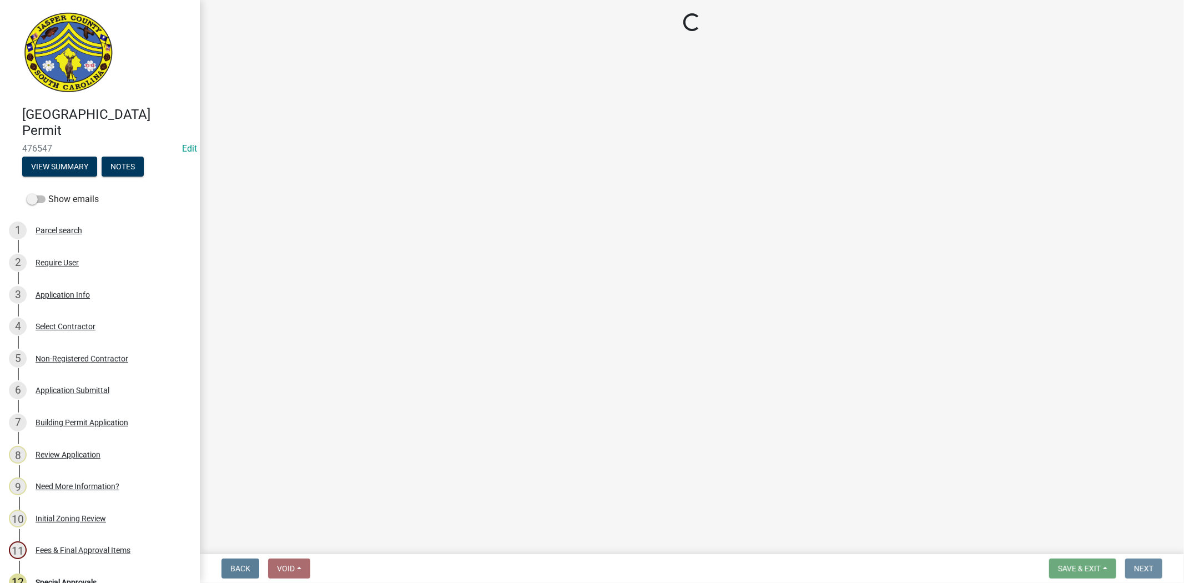
scroll to position [0, 0]
select select "3: 3"
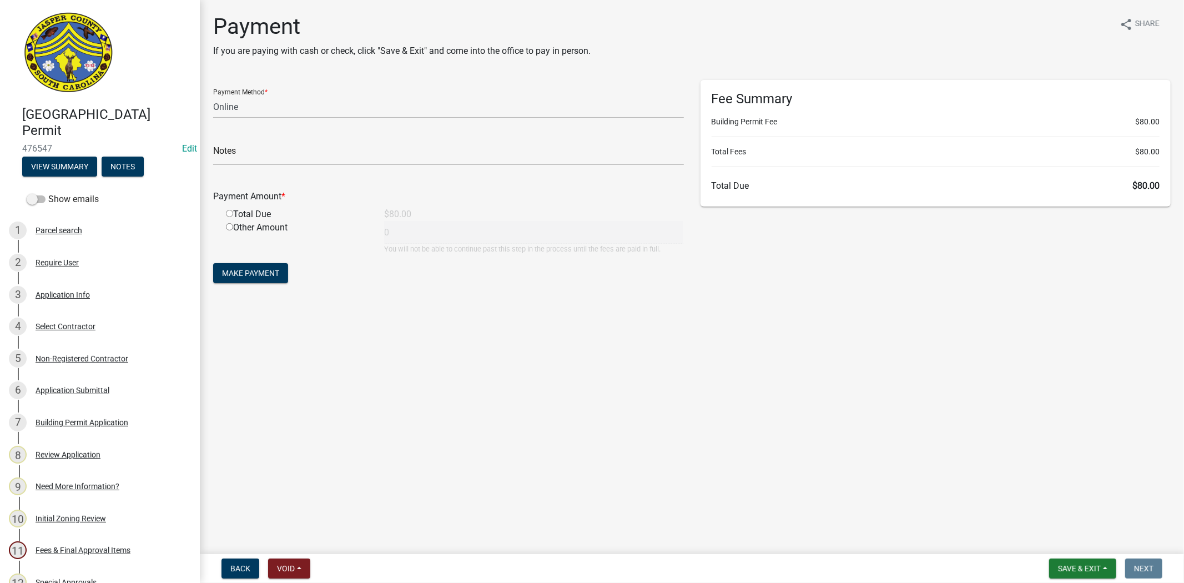
click at [230, 214] on input "radio" at bounding box center [229, 213] width 7 height 7
radio input "true"
type input "80"
click at [254, 278] on button "Make Payment" at bounding box center [250, 273] width 75 height 20
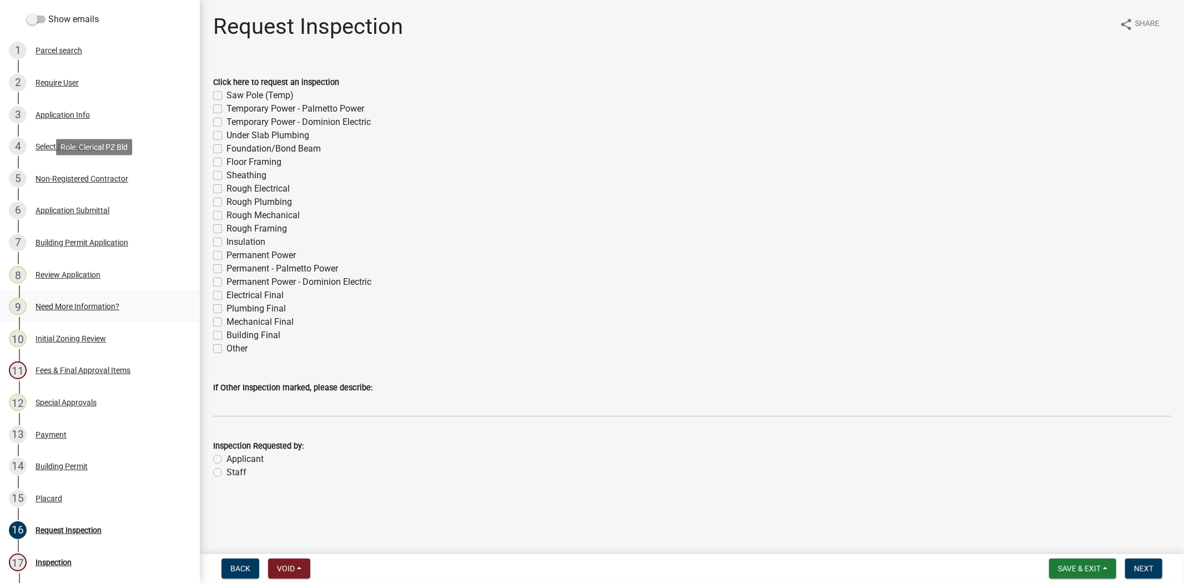
scroll to position [308, 0]
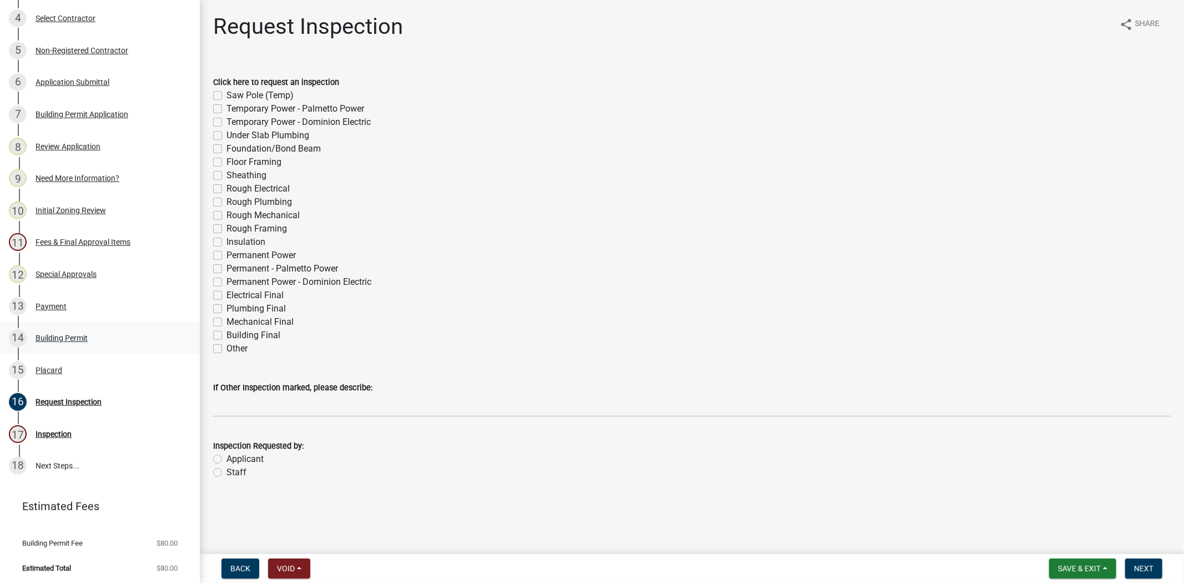
click at [80, 330] on div "14 Building Permit" at bounding box center [95, 338] width 173 height 18
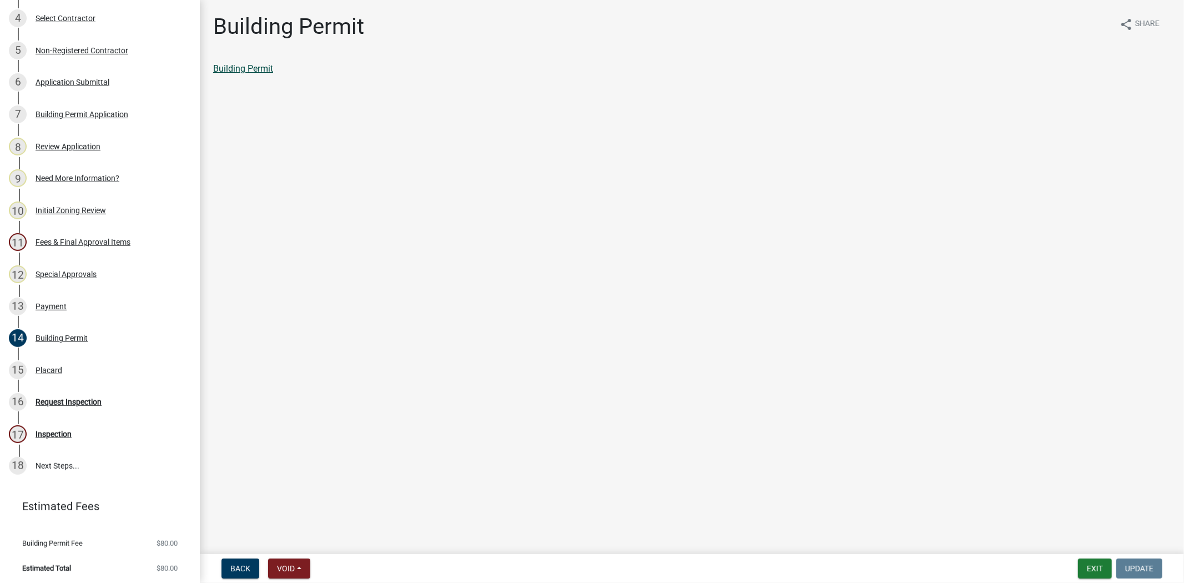
click at [236, 70] on link "Building Permit" at bounding box center [243, 68] width 60 height 11
click at [58, 382] on link "15 Placard" at bounding box center [100, 370] width 200 height 32
click at [225, 73] on link "Placard" at bounding box center [228, 68] width 30 height 11
